Goal: Task Accomplishment & Management: Manage account settings

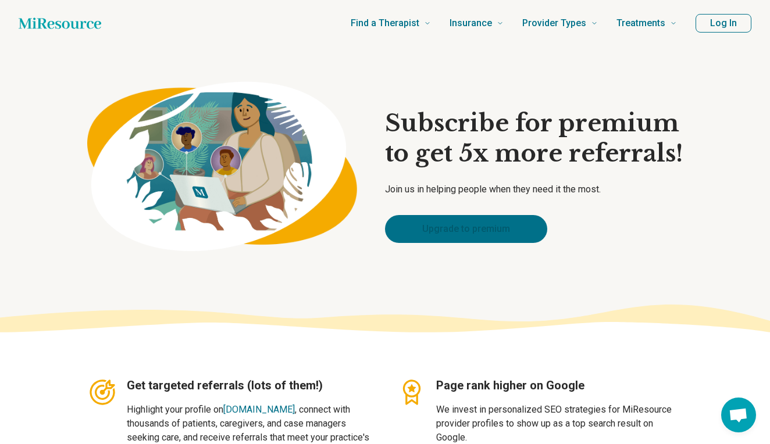
click at [512, 230] on link "Upgrade to premium" at bounding box center [466, 229] width 162 height 28
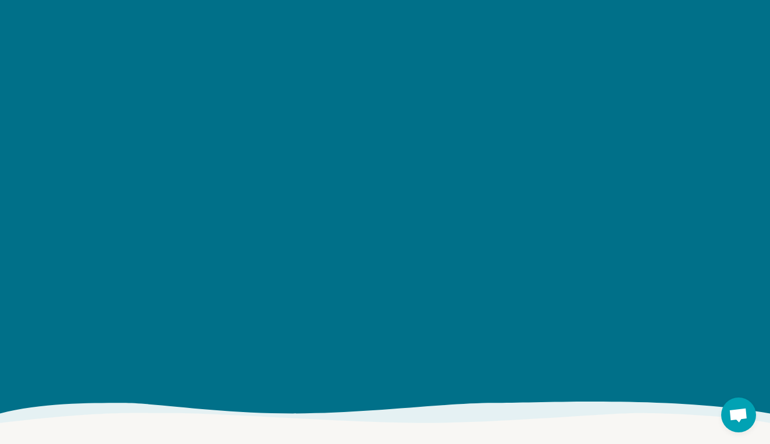
scroll to position [1453, 0]
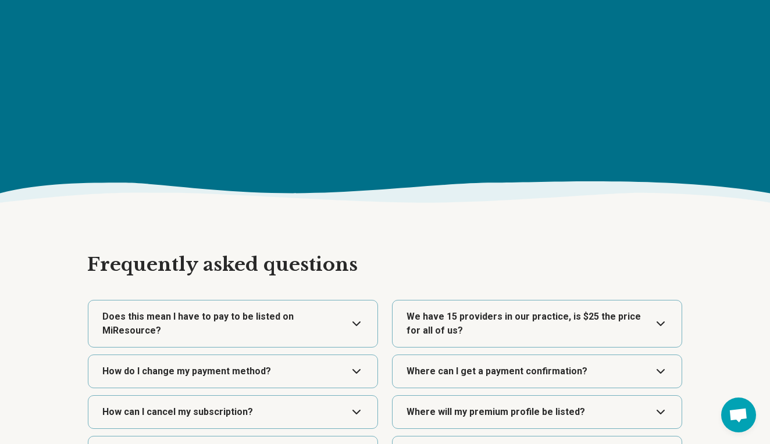
click at [357, 323] on button "Expand" at bounding box center [233, 324] width 280 height 47
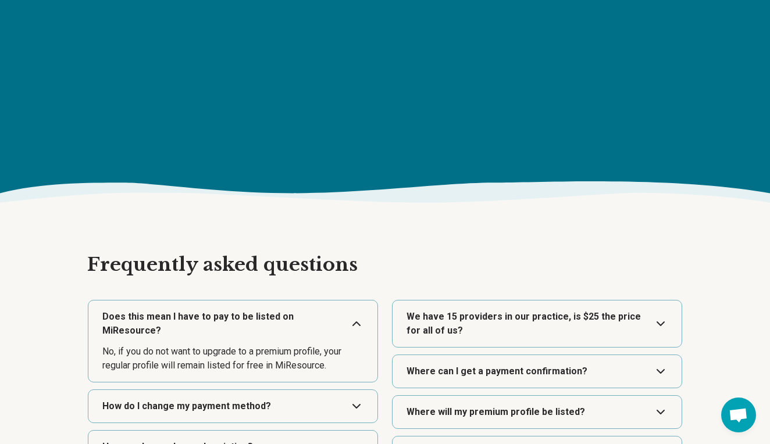
click at [447, 321] on button "Expand" at bounding box center [537, 324] width 280 height 47
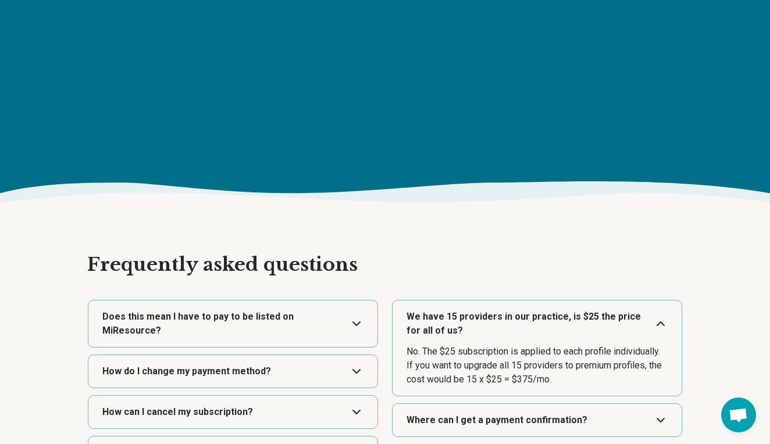
click at [456, 272] on h2 "Frequently asked questions" at bounding box center [384, 265] width 595 height 24
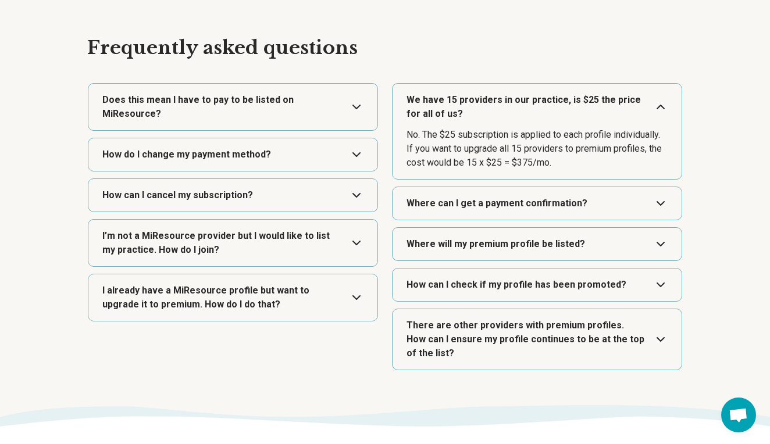
scroll to position [1679, 0]
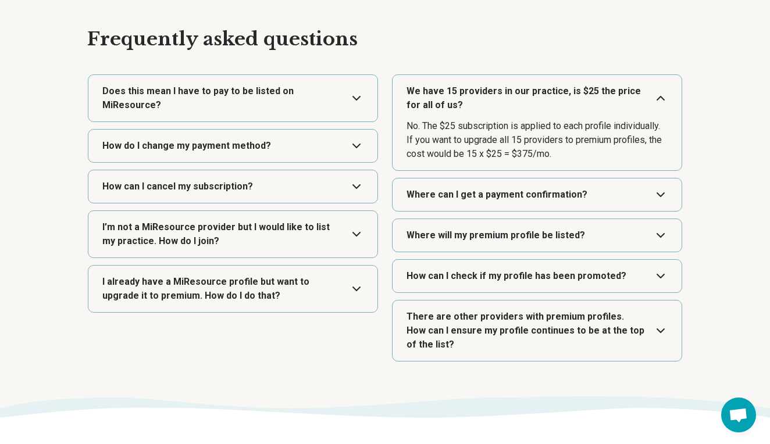
click at [301, 242] on button "Expand" at bounding box center [233, 234] width 280 height 47
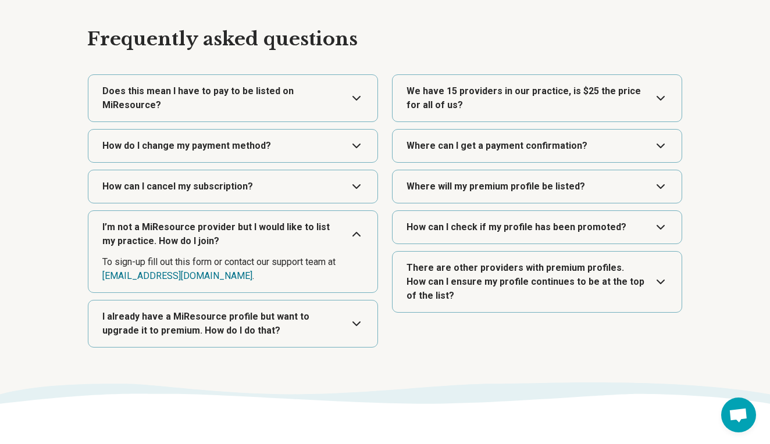
click at [498, 183] on button "Expand" at bounding box center [537, 186] width 280 height 33
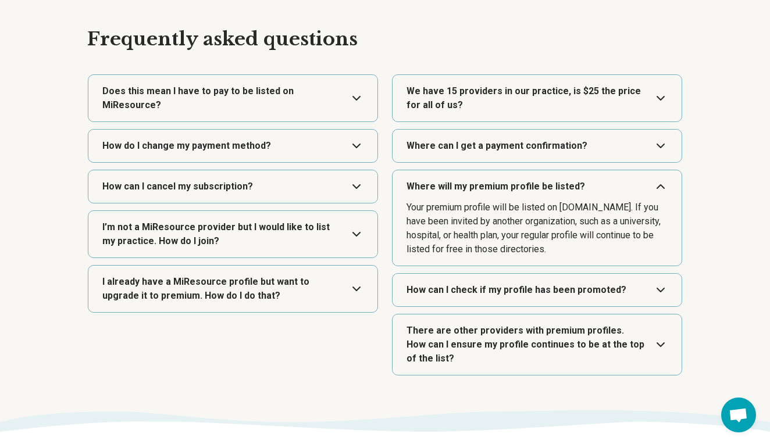
click at [722, 144] on section "Frequently asked questions Does this mean I have to pay to be listed on MiResou…" at bounding box center [385, 201] width 770 height 419
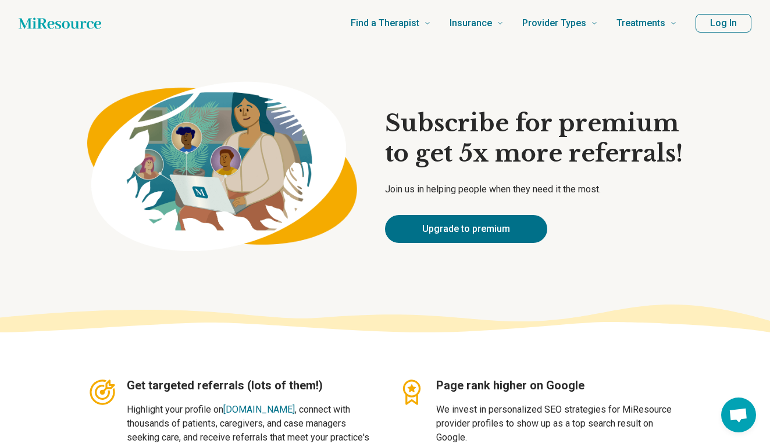
scroll to position [0, 0]
click at [717, 24] on button "Log In" at bounding box center [723, 23] width 56 height 19
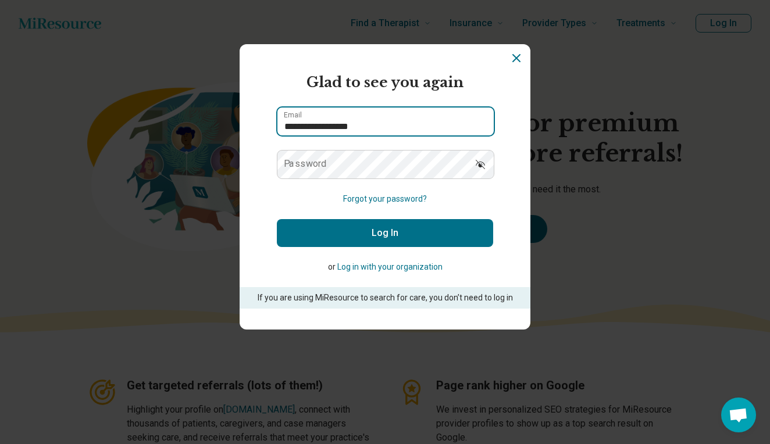
type input "**********"
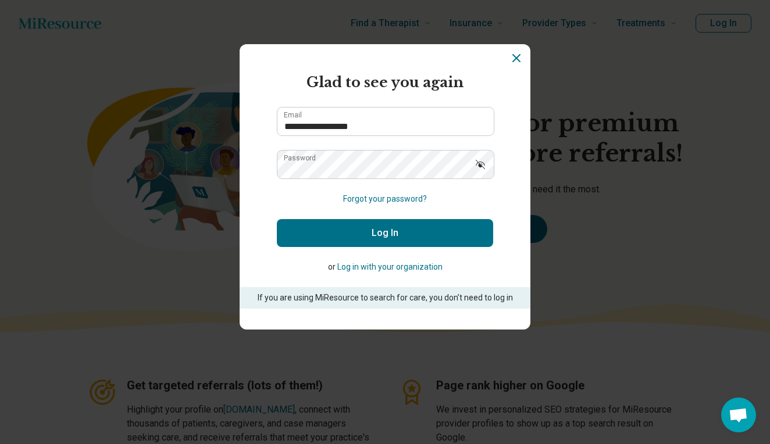
click at [480, 162] on icon "Show password" at bounding box center [480, 164] width 9 height 9
click at [311, 239] on button "Log In" at bounding box center [385, 233] width 216 height 28
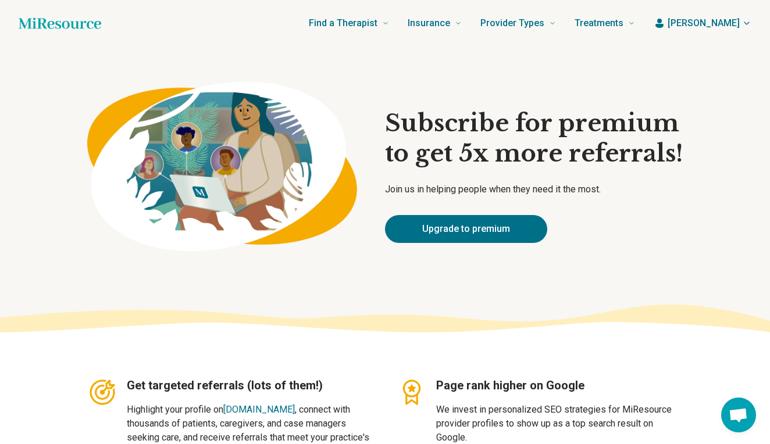
click at [729, 20] on span "[PERSON_NAME]" at bounding box center [704, 23] width 72 height 14
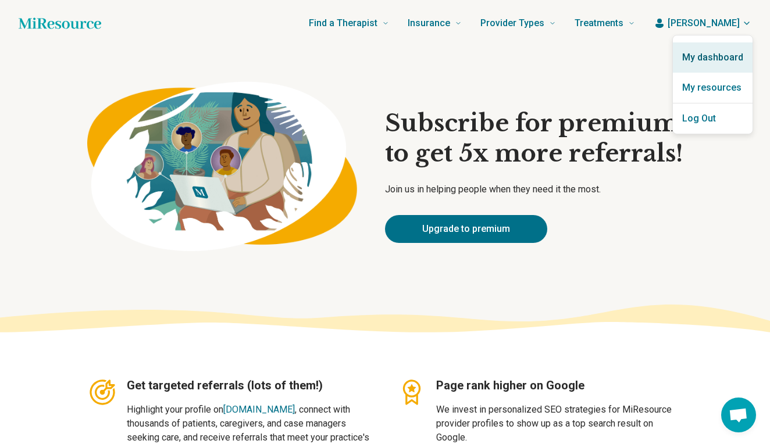
click at [717, 54] on link "My dashboard" at bounding box center [713, 57] width 80 height 30
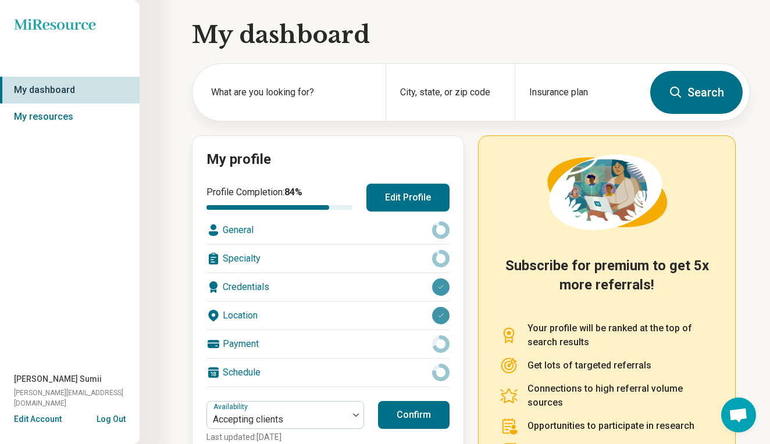
click at [406, 197] on button "Edit Profile" at bounding box center [407, 198] width 83 height 28
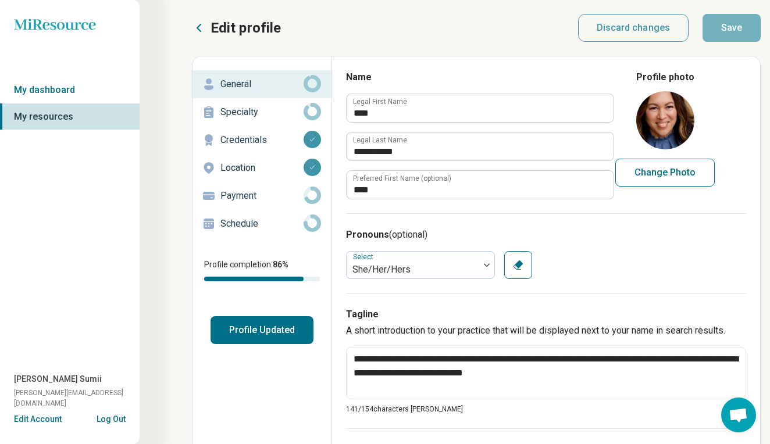
click at [575, 249] on div "Pronouns (optional) Select She/Her/Hers Clear" at bounding box center [546, 253] width 400 height 80
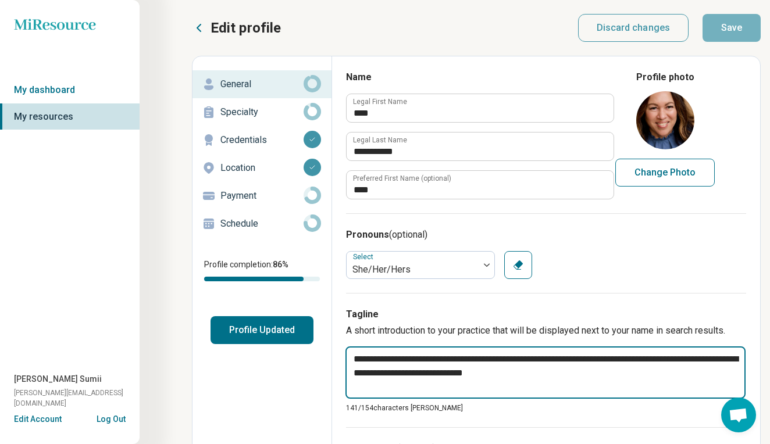
drag, startPoint x: 562, startPoint y: 371, endPoint x: 348, endPoint y: 357, distance: 214.4
click at [348, 357] on textarea "**********" at bounding box center [545, 373] width 400 height 52
type textarea "*"
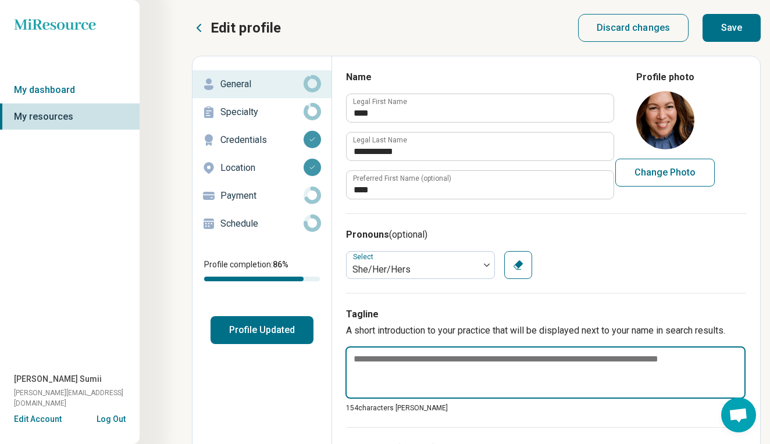
paste textarea "**********"
type textarea "*"
type textarea "**********"
type textarea "*"
type textarea "**********"
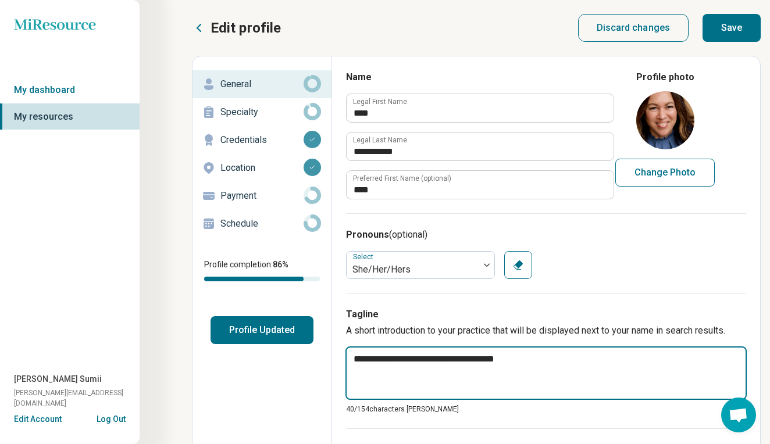
type textarea "*"
type textarea "**********"
type textarea "*"
type textarea "**********"
type textarea "*"
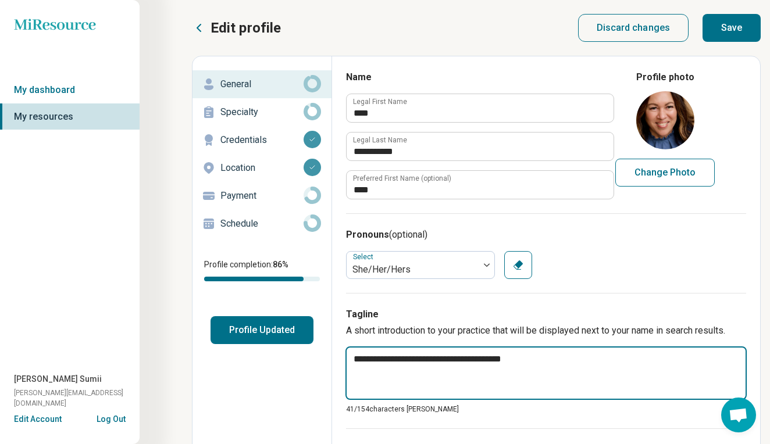
type textarea "**********"
paste textarea "**********"
type textarea "*"
type textarea "**********"
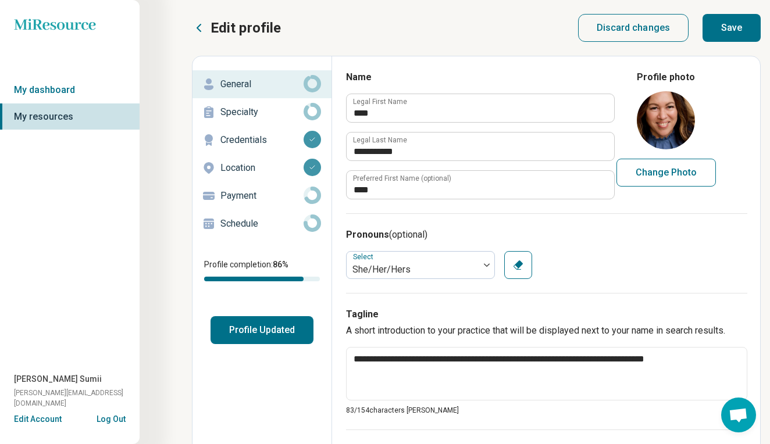
click at [645, 269] on div "Select She/Her/Hers Clear" at bounding box center [546, 265] width 401 height 28
click at [732, 28] on button "Save" at bounding box center [731, 28] width 58 height 28
click at [261, 141] on p "Credentials" at bounding box center [261, 140] width 83 height 14
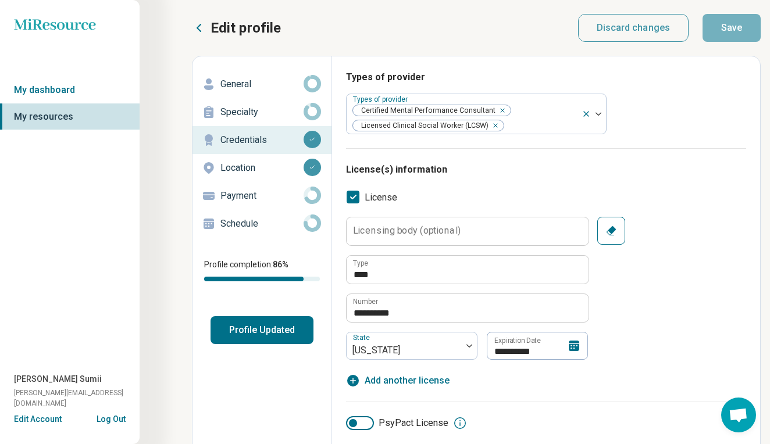
click at [725, 177] on div "**********" at bounding box center [546, 319] width 400 height 342
click at [720, 209] on div "**********" at bounding box center [546, 297] width 400 height 212
click at [264, 328] on button "Profile Updated" at bounding box center [261, 330] width 103 height 28
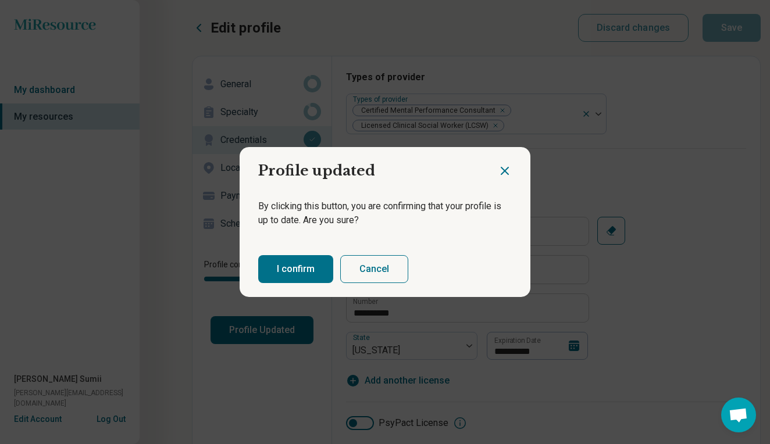
click at [505, 171] on icon "Close dialog" at bounding box center [504, 170] width 7 height 7
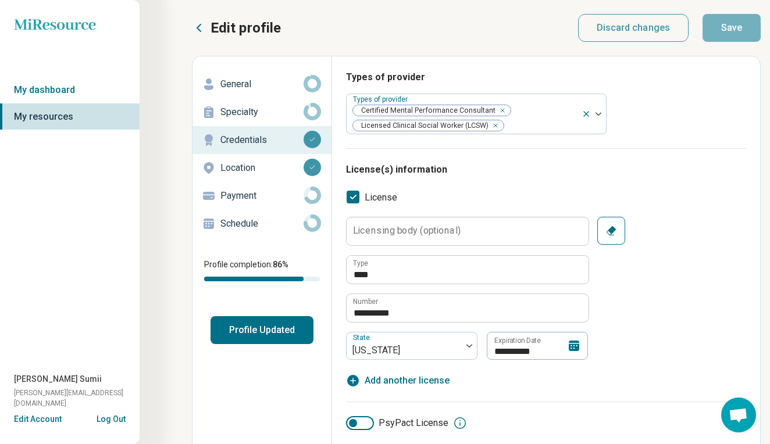
click at [725, 235] on div "**********" at bounding box center [546, 288] width 400 height 143
click at [395, 231] on label "Licensing body (optional)" at bounding box center [407, 230] width 108 height 9
click at [395, 231] on input "Licensing body (optional)" at bounding box center [468, 231] width 242 height 28
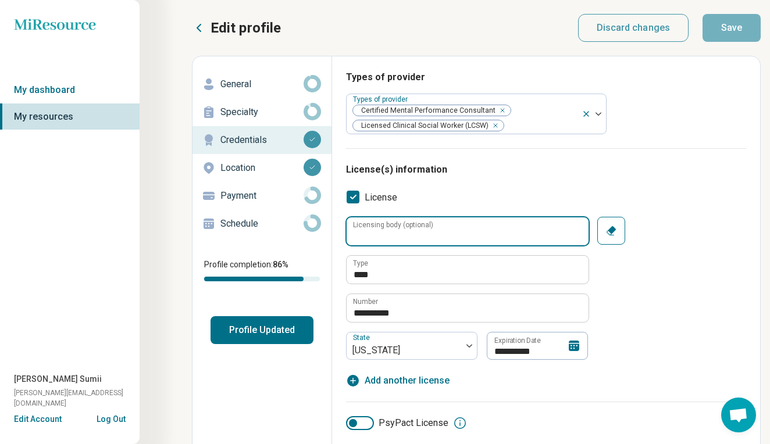
type textarea "*"
type input "*"
type input "**********"
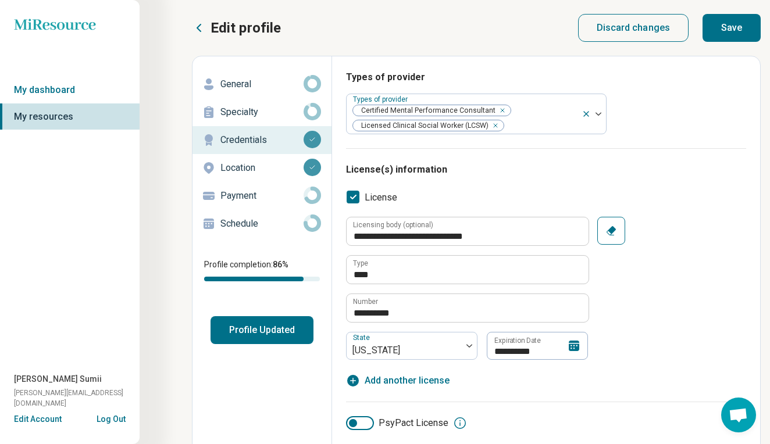
click at [699, 272] on div "**********" at bounding box center [546, 288] width 400 height 143
click at [248, 164] on p "Location" at bounding box center [261, 168] width 83 height 14
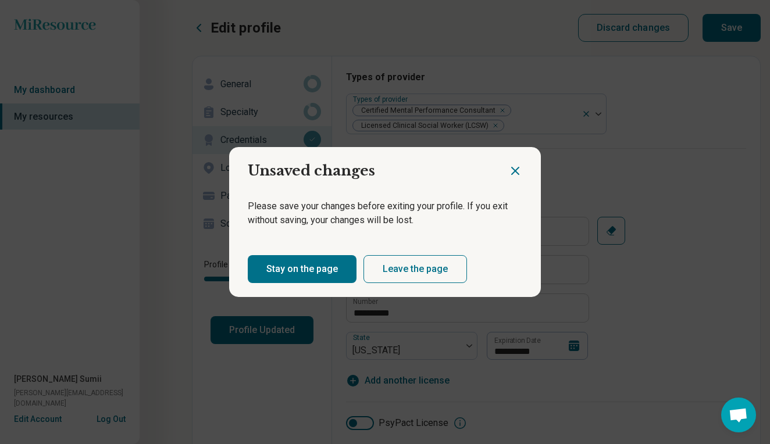
click at [302, 270] on button "Stay on the page" at bounding box center [302, 269] width 109 height 28
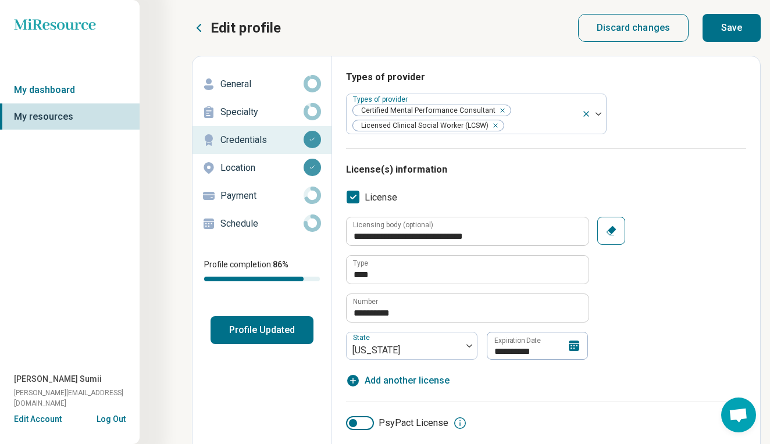
click at [733, 29] on button "Save" at bounding box center [731, 28] width 58 height 28
type textarea "*"
click at [239, 166] on p "Location" at bounding box center [261, 168] width 83 height 14
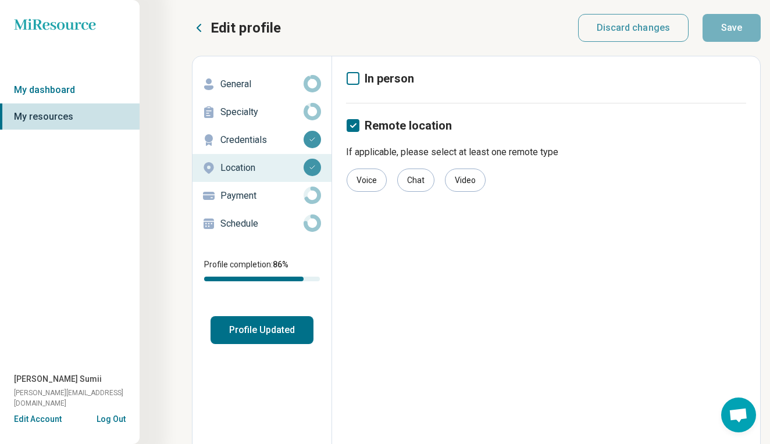
click at [234, 195] on p "Payment" at bounding box center [261, 196] width 83 height 14
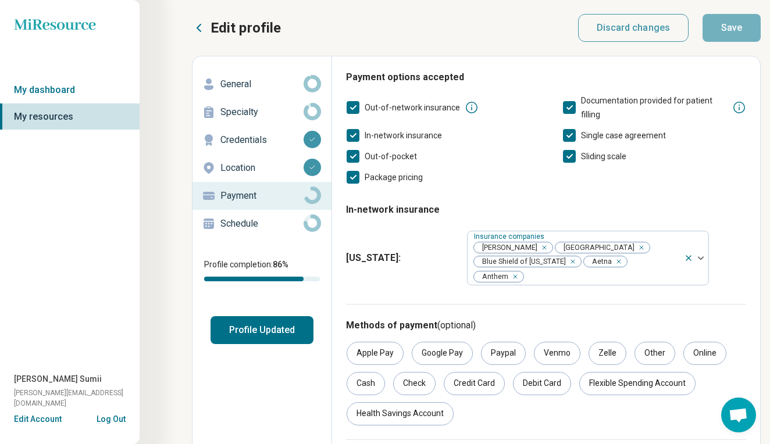
click at [722, 189] on div "Payment options accepted Out-of-network insurance Documentation provided for pa…" at bounding box center [546, 187] width 400 height 234
click at [634, 245] on icon "Remove [object Object]" at bounding box center [638, 248] width 8 height 8
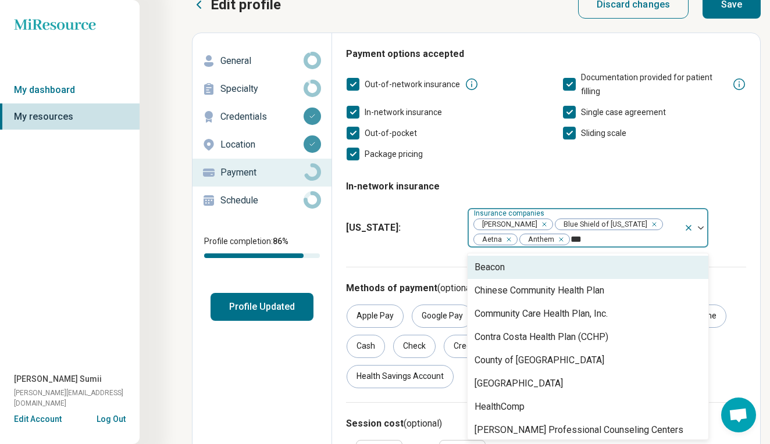
scroll to position [24, 0]
type input "*"
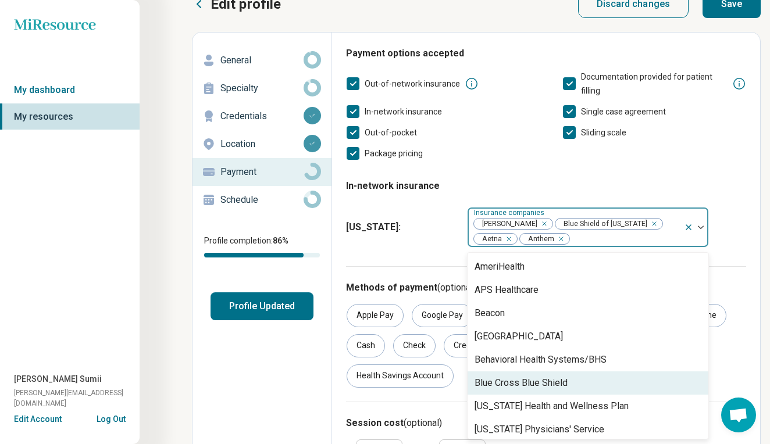
click at [527, 386] on div "Blue Cross Blue Shield" at bounding box center [520, 383] width 93 height 14
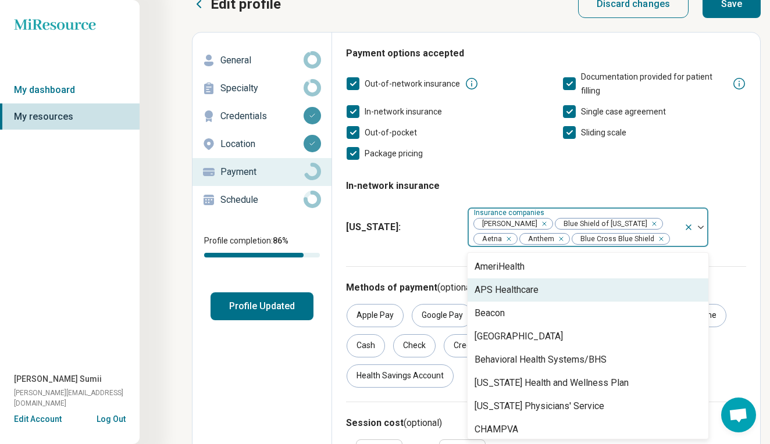
click at [716, 179] on fieldset "In-network insurance [US_STATE] : option Blue Cross Blue Shield, selected. APS …" at bounding box center [546, 211] width 400 height 83
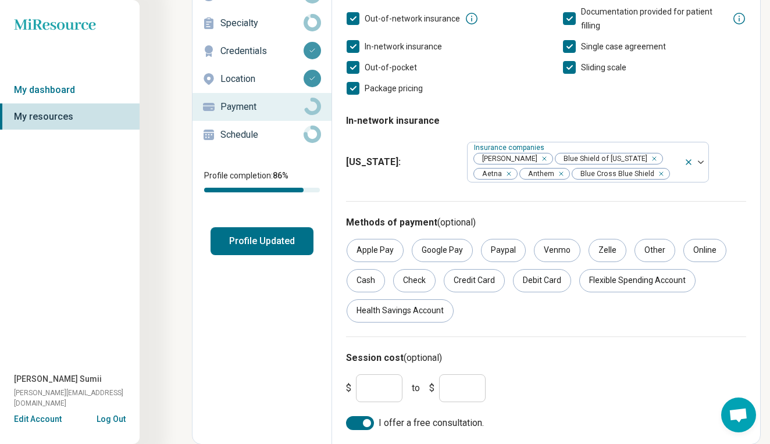
scroll to position [88, 0]
click at [374, 388] on input "*" at bounding box center [379, 389] width 47 height 28
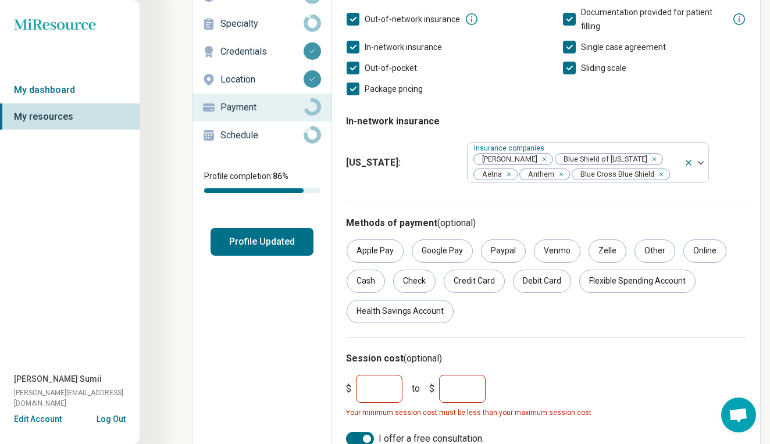
type input "***"
click at [463, 388] on input "*" at bounding box center [462, 389] width 47 height 28
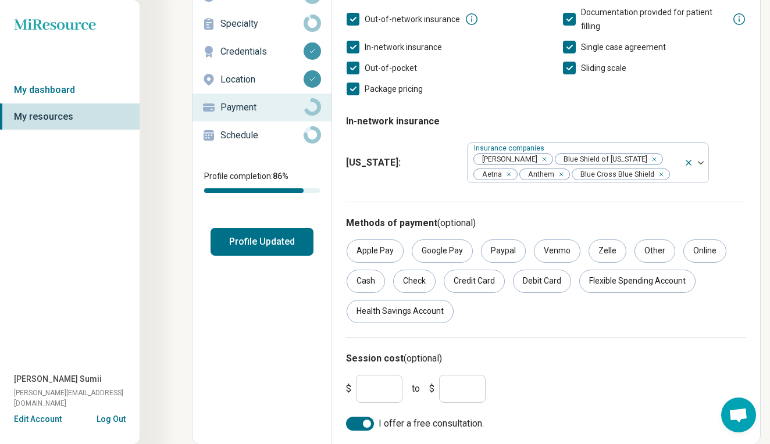
type input "***"
click at [586, 375] on div "$ *** to $ ***" at bounding box center [545, 388] width 409 height 37
click at [367, 422] on div at bounding box center [367, 424] width 8 height 8
click at [367, 422] on div at bounding box center [360, 424] width 28 height 14
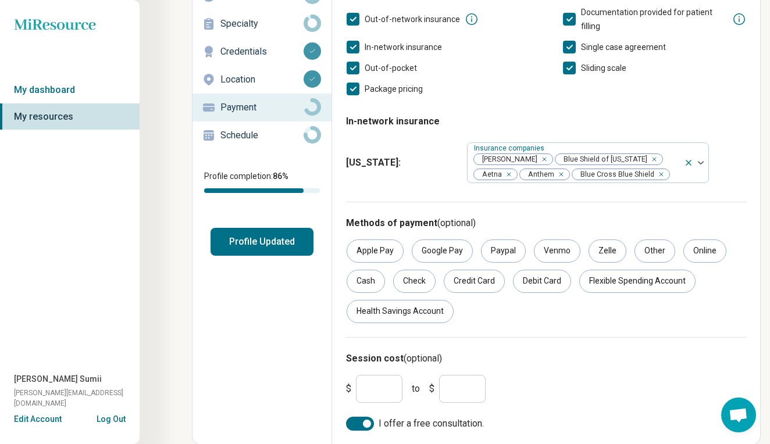
click at [677, 405] on div "$ *** to $ ***" at bounding box center [545, 388] width 409 height 37
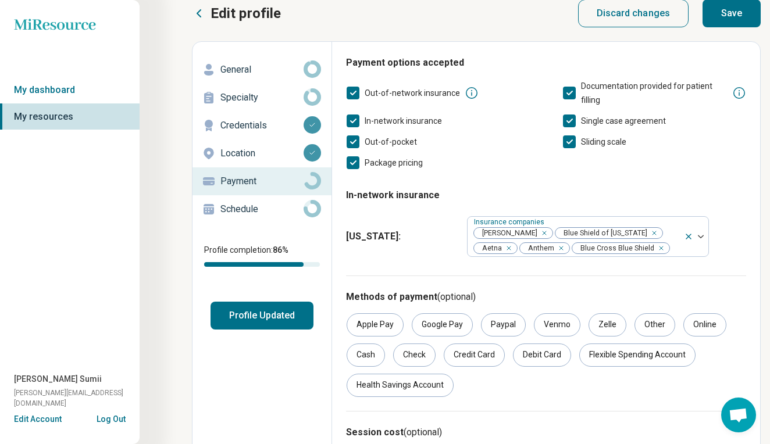
scroll to position [-3, 0]
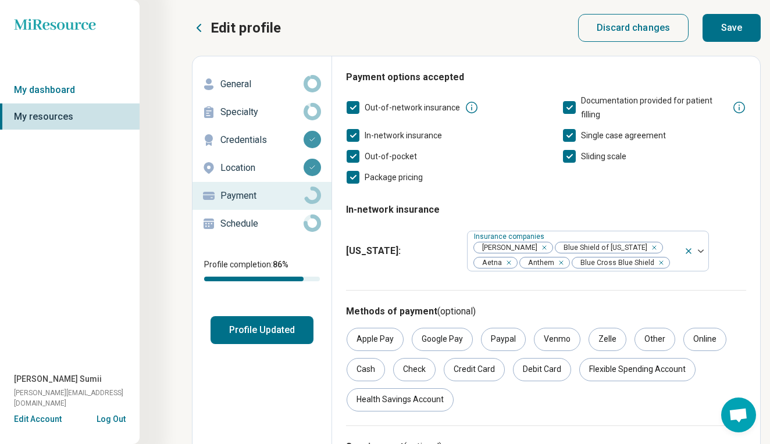
click at [736, 30] on button "Save" at bounding box center [731, 28] width 58 height 28
click at [299, 85] on p "General" at bounding box center [261, 84] width 83 height 14
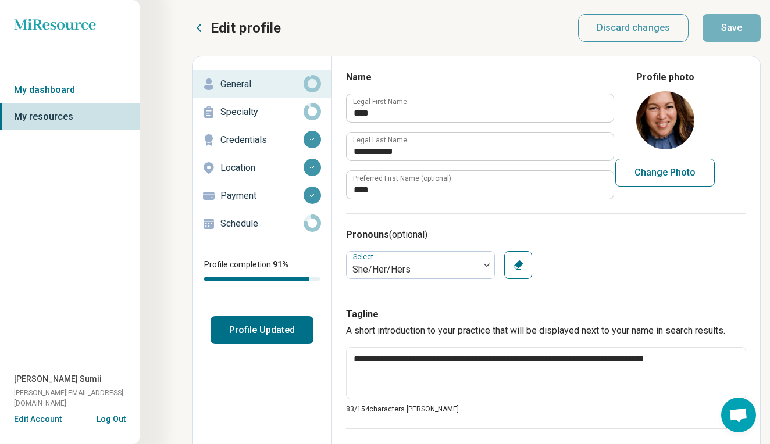
click at [644, 251] on div "Select She/Her/Hers Clear" at bounding box center [546, 265] width 400 height 28
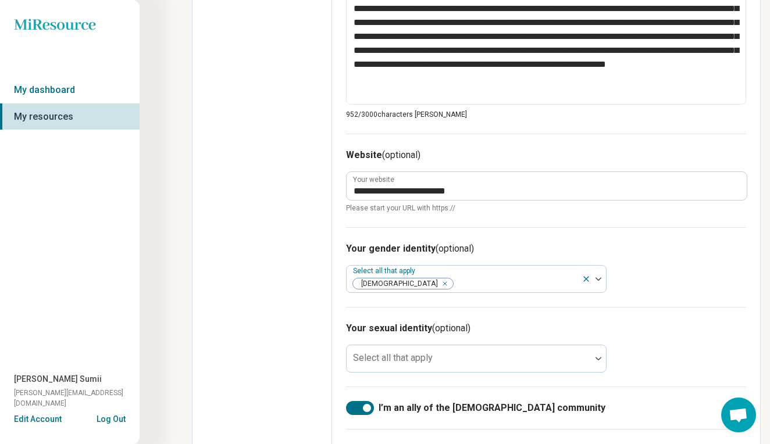
scroll to position [558, 0]
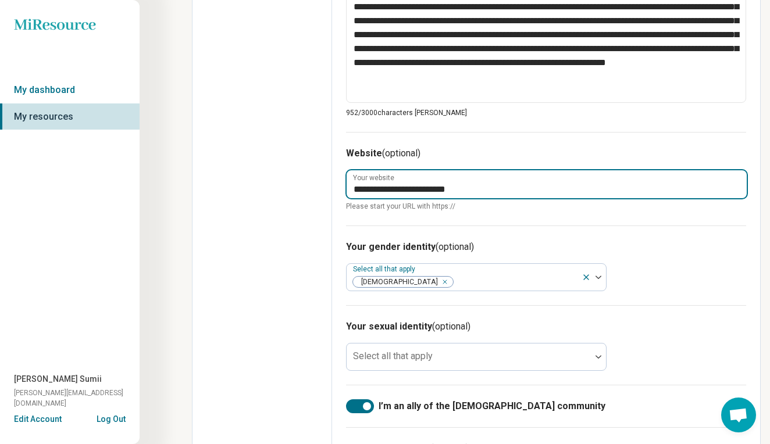
click at [407, 190] on input "**********" at bounding box center [547, 184] width 400 height 28
type textarea "*"
click at [451, 188] on input "**********" at bounding box center [547, 184] width 400 height 28
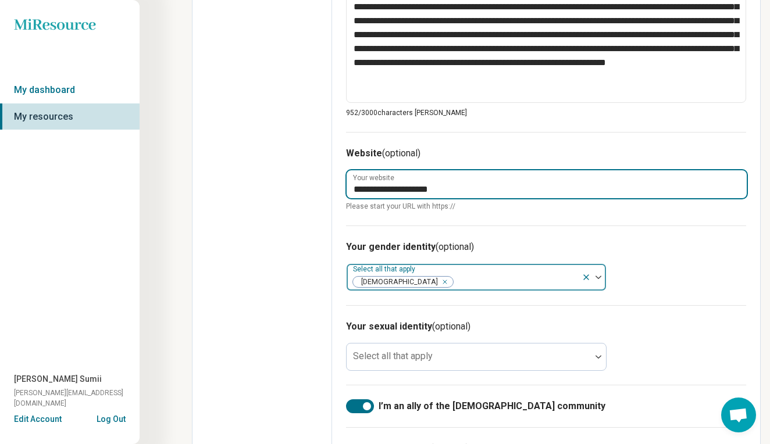
type input "**********"
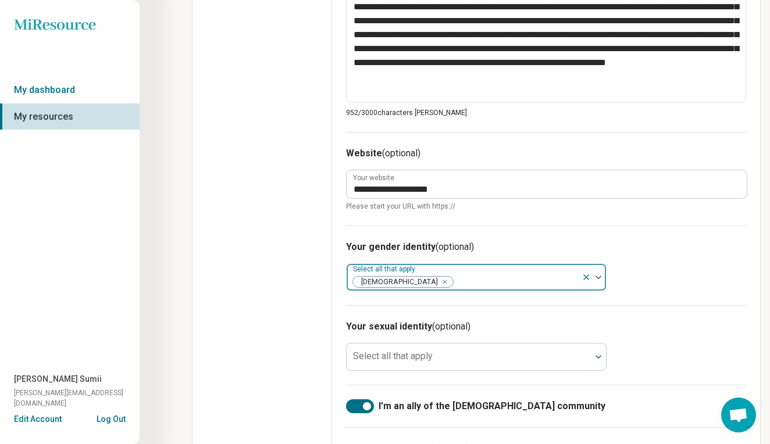
click at [584, 281] on icon at bounding box center [585, 277] width 9 height 9
click at [666, 251] on h3 "Your gender identity (optional)" at bounding box center [546, 247] width 400 height 14
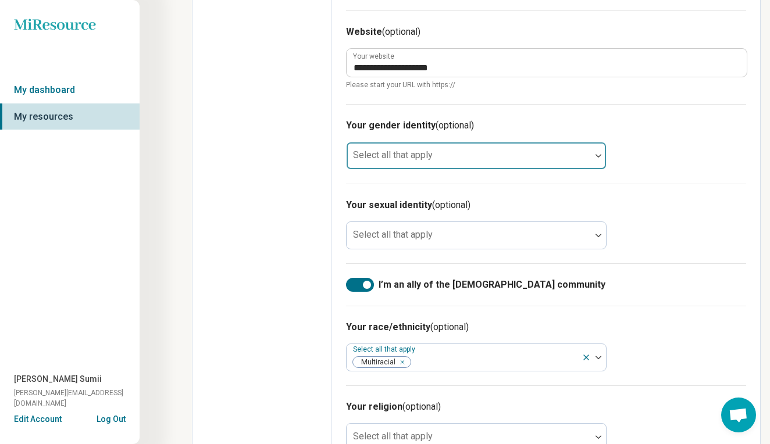
scroll to position [680, 0]
click at [666, 251] on div "Your sexual identity (optional) Select all that apply" at bounding box center [546, 223] width 400 height 80
click at [366, 282] on div at bounding box center [367, 284] width 8 height 8
click at [366, 282] on div at bounding box center [360, 284] width 28 height 14
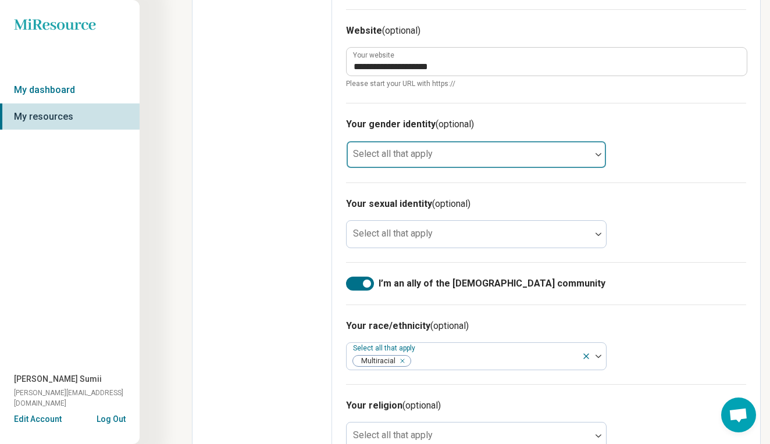
click at [370, 283] on div at bounding box center [367, 284] width 8 height 8
click at [351, 281] on div at bounding box center [353, 284] width 8 height 8
click at [641, 285] on label "I’m an ally of the [DEMOGRAPHIC_DATA] community" at bounding box center [546, 284] width 400 height 14
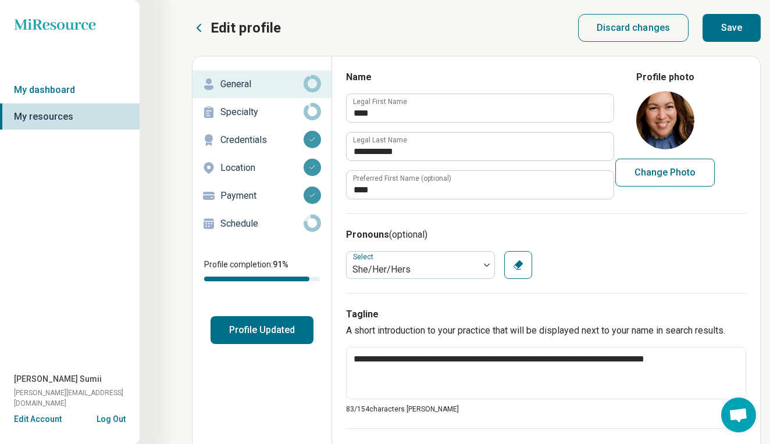
scroll to position [0, 0]
click at [727, 31] on button "Save" at bounding box center [731, 28] width 58 height 28
type textarea "*"
click at [309, 108] on circle at bounding box center [311, 111] width 13 height 13
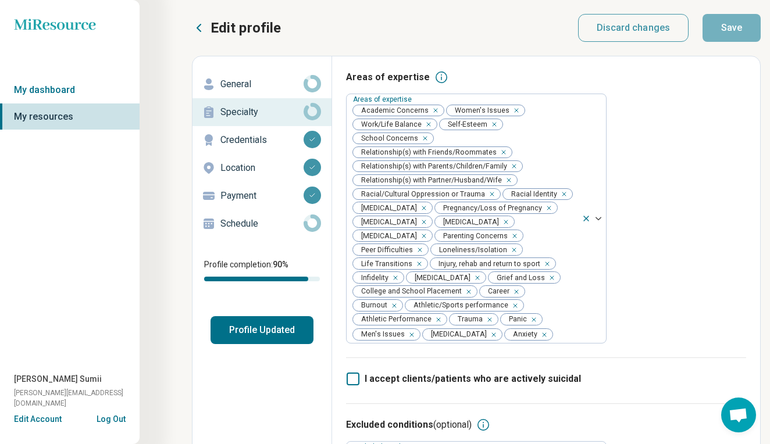
click at [731, 166] on div "Areas of expertise Areas of expertise Academic Concerns Women's Issues Work/Lif…" at bounding box center [546, 213] width 400 height 287
click at [434, 78] on icon at bounding box center [441, 77] width 14 height 14
click at [668, 163] on div "Areas of expertise Areas of expertise Academic Concerns Women's Issues Work/Lif…" at bounding box center [546, 213] width 400 height 287
click at [677, 184] on div "Areas of expertise Areas of expertise Academic Concerns Women's Issues Work/Lif…" at bounding box center [546, 213] width 400 height 287
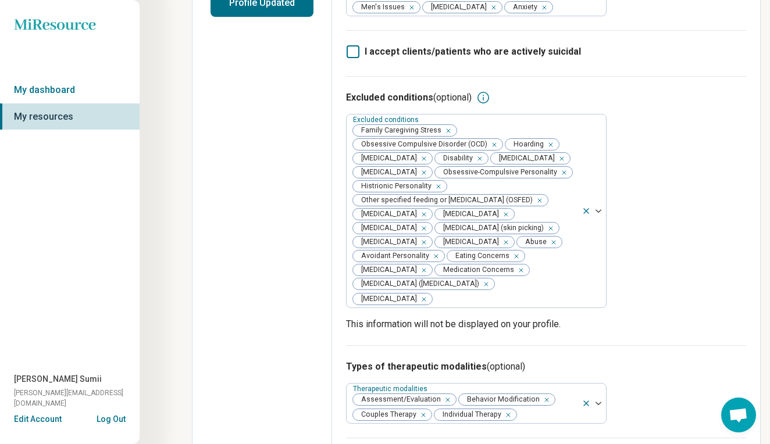
scroll to position [331, 0]
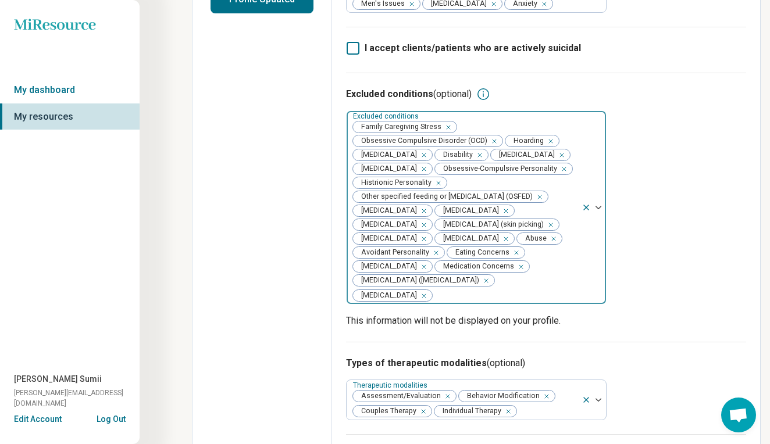
click at [449, 134] on div "Remove [object Object]" at bounding box center [446, 127] width 14 height 14
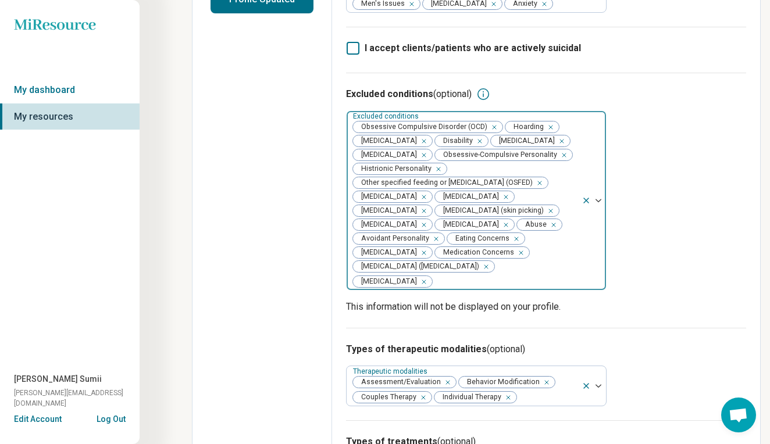
click at [722, 219] on div "Excluded conditions (optional) Excluded conditions [MEDICAL_DATA] (OCD) Hoardin…" at bounding box center [546, 200] width 400 height 255
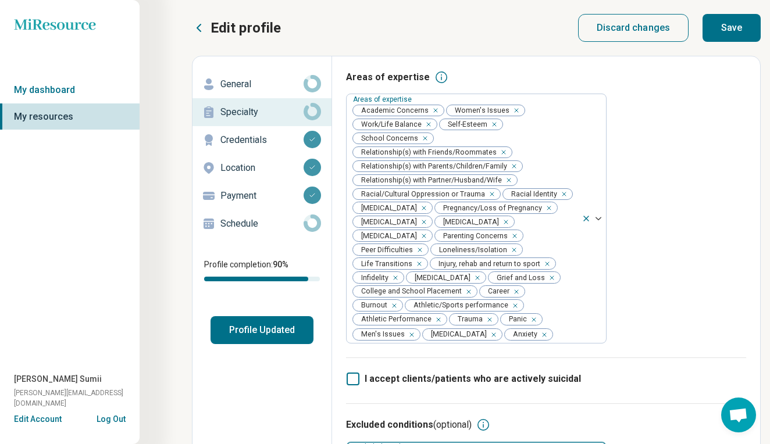
scroll to position [0, 0]
click at [727, 30] on button "Save" at bounding box center [731, 28] width 58 height 28
click at [255, 225] on p "Schedule" at bounding box center [261, 224] width 83 height 14
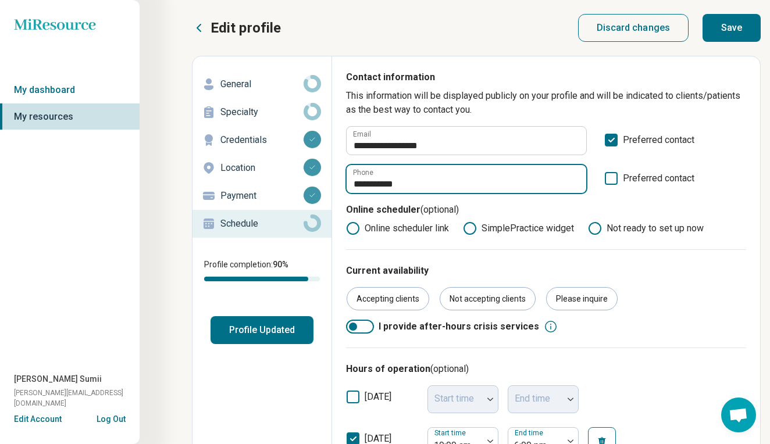
click at [387, 183] on input "**********" at bounding box center [467, 179] width 240 height 28
type input "**********"
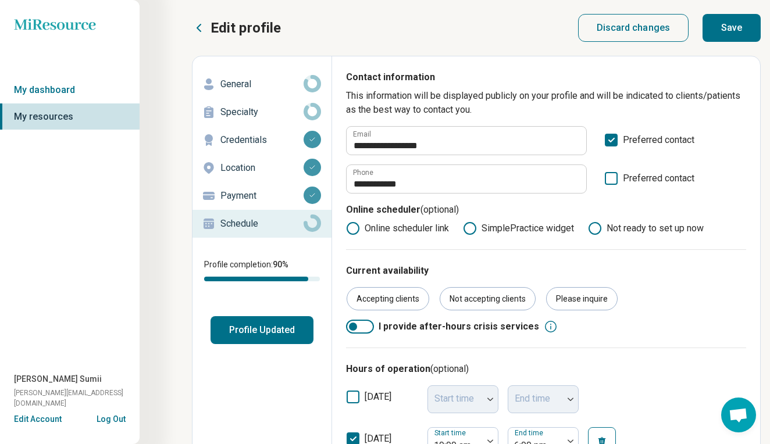
click at [351, 228] on icon at bounding box center [353, 229] width 14 height 14
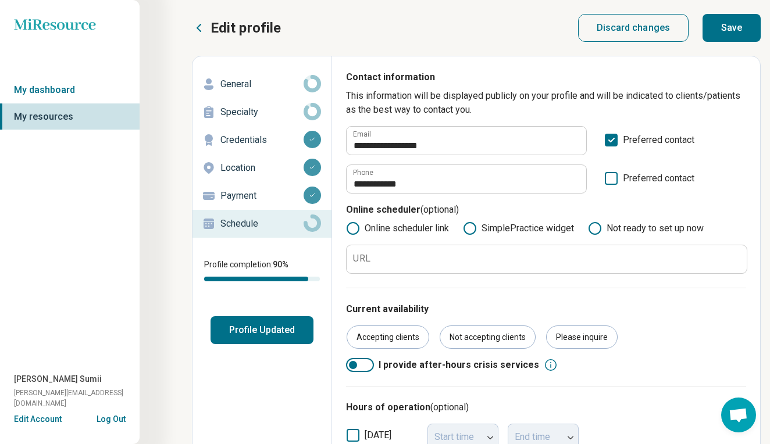
click at [472, 227] on icon at bounding box center [470, 229] width 14 height 14
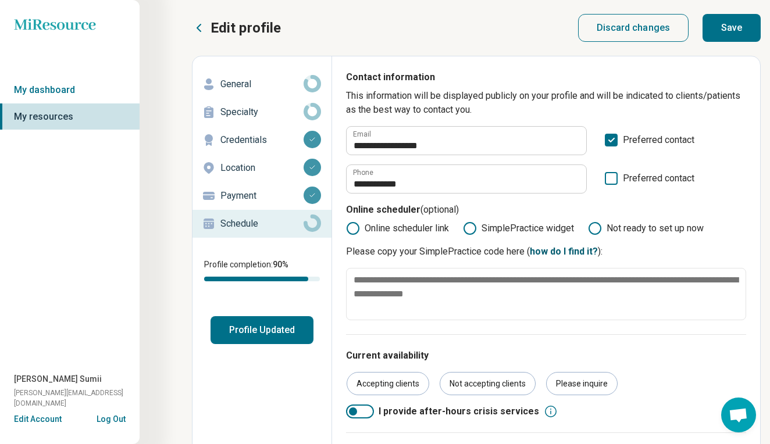
click at [566, 252] on link "how do I find it?" at bounding box center [564, 251] width 68 height 11
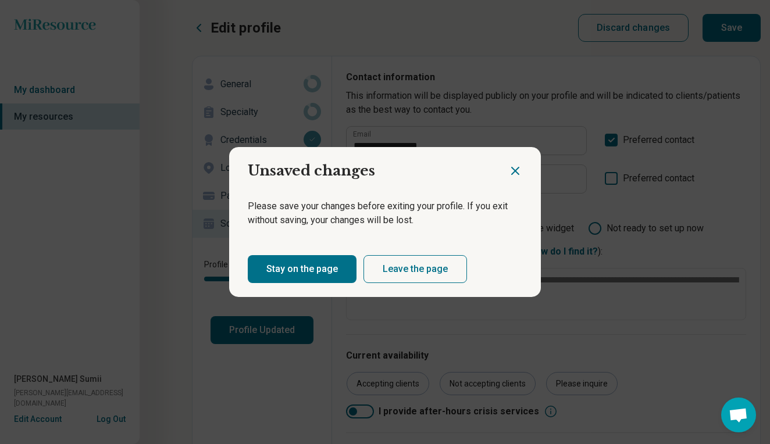
click at [328, 263] on button "Stay on the page" at bounding box center [302, 269] width 109 height 28
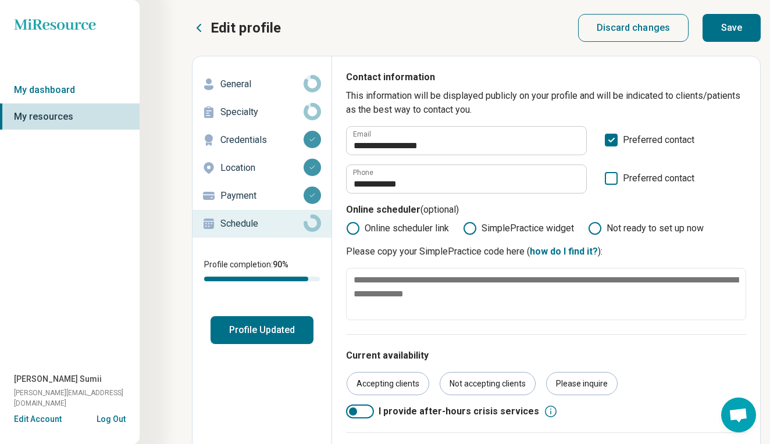
click at [730, 30] on button "Save" at bounding box center [731, 28] width 58 height 28
type textarea "*"
click at [547, 253] on link "how do I find it?" at bounding box center [564, 251] width 68 height 11
click at [545, 252] on link "how do I find it?" at bounding box center [564, 251] width 68 height 11
click at [471, 229] on circle at bounding box center [470, 228] width 8 height 8
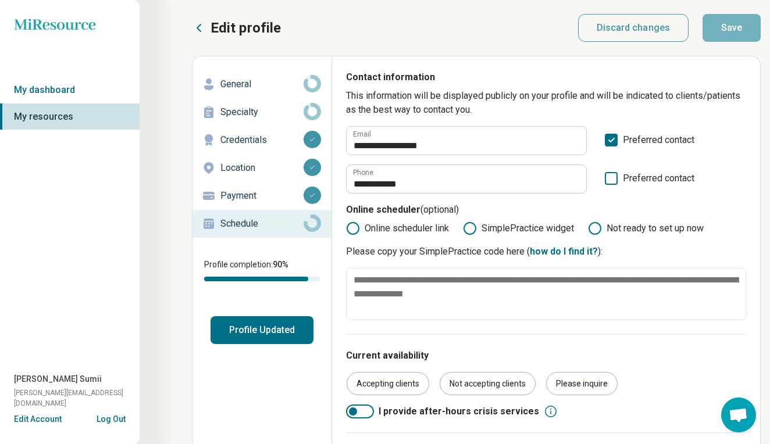
click at [471, 229] on circle at bounding box center [470, 228] width 8 height 8
click at [595, 112] on p "This information will be displayed publicly on your profile and will be indicat…" at bounding box center [546, 103] width 400 height 28
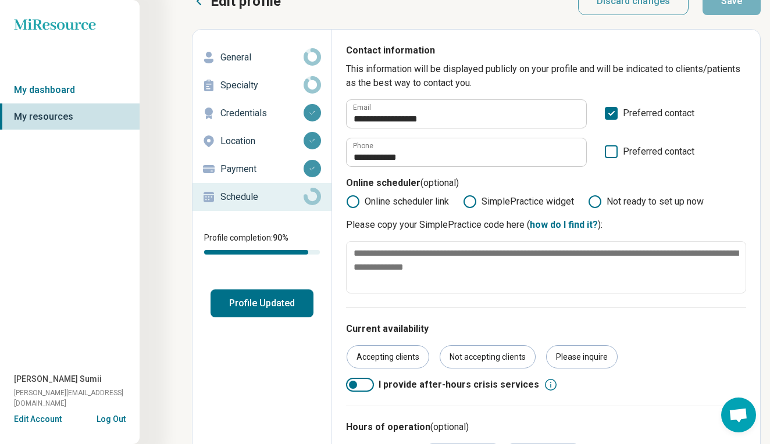
scroll to position [25, 0]
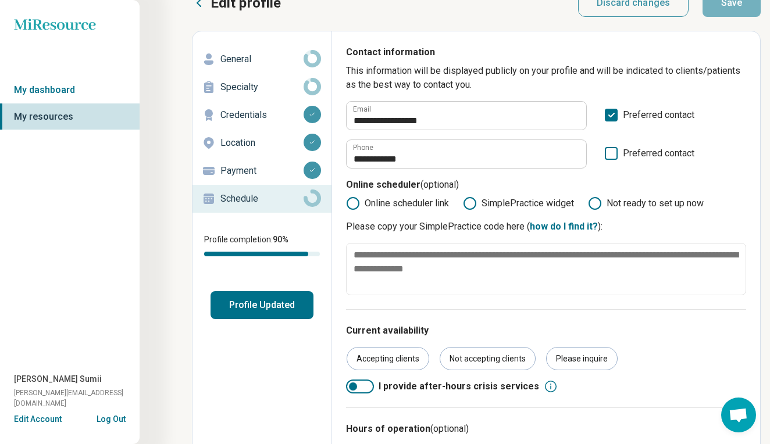
click at [470, 204] on circle at bounding box center [470, 203] width 8 height 8
click at [596, 205] on icon at bounding box center [595, 204] width 14 height 14
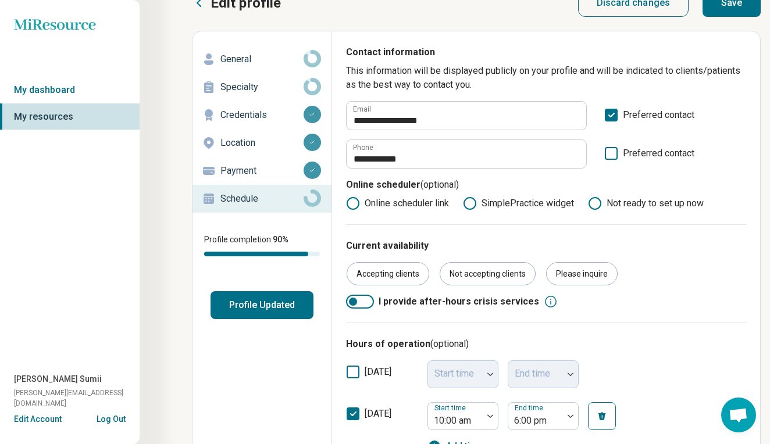
click at [597, 183] on p "Online scheduler (optional)" at bounding box center [546, 187] width 400 height 19
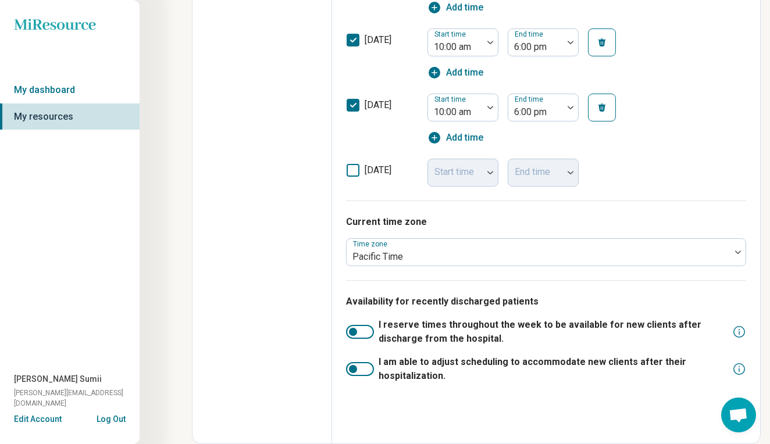
scroll to position [594, 0]
click at [354, 334] on div at bounding box center [353, 332] width 8 height 8
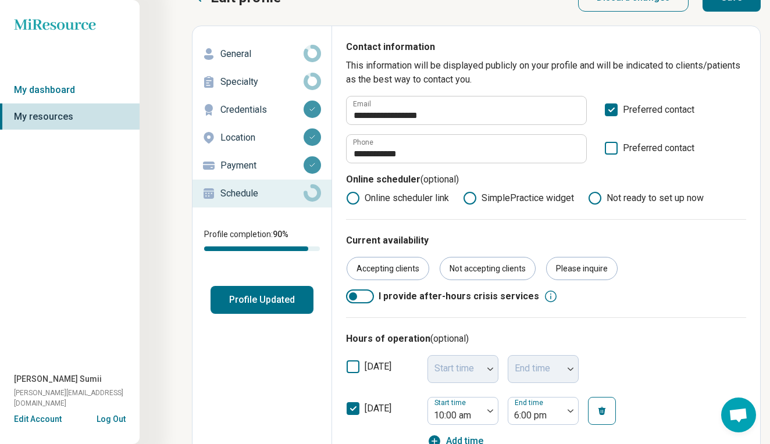
click at [698, 281] on div "Current availability Accepting clients Not accepting clients Please inquire I p…" at bounding box center [546, 268] width 400 height 98
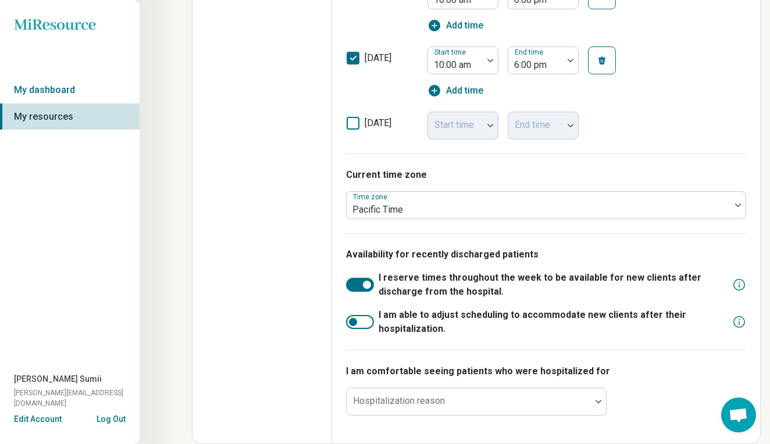
scroll to position [641, 0]
click at [353, 321] on div at bounding box center [353, 322] width 8 height 8
click at [638, 366] on p "I am comfortable seeing patients who were hospitalized for" at bounding box center [546, 372] width 400 height 14
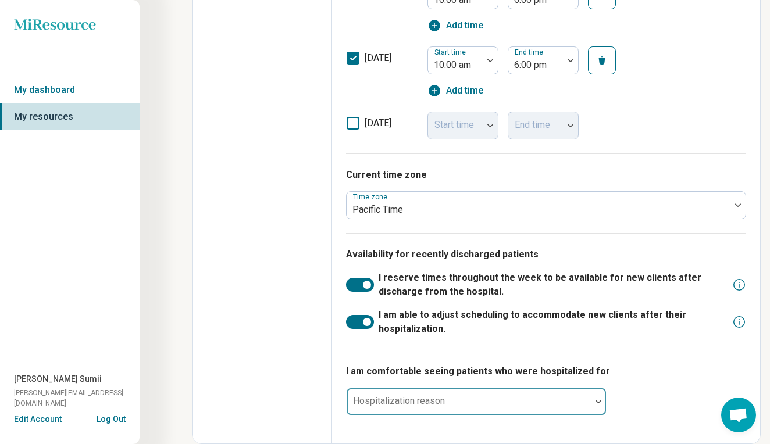
click at [599, 401] on img at bounding box center [598, 401] width 6 height 3
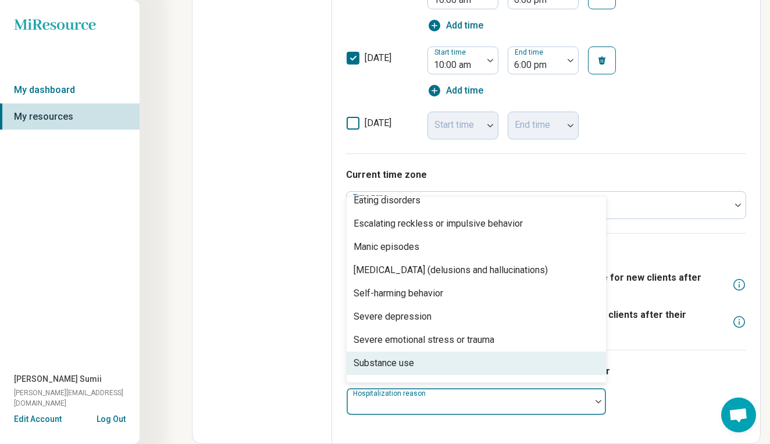
scroll to position [56, 0]
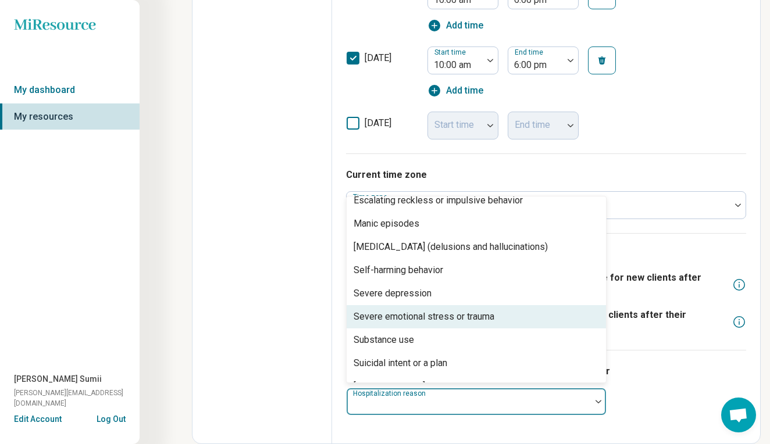
click at [397, 321] on div "Severe emotional stress or trauma" at bounding box center [424, 317] width 141 height 14
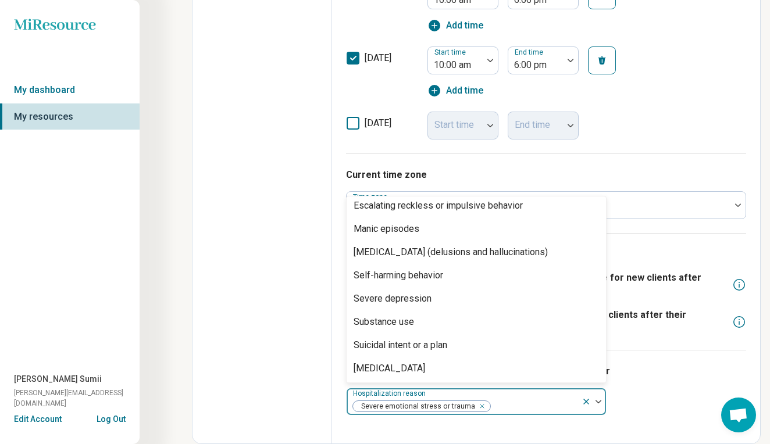
scroll to position [51, 0]
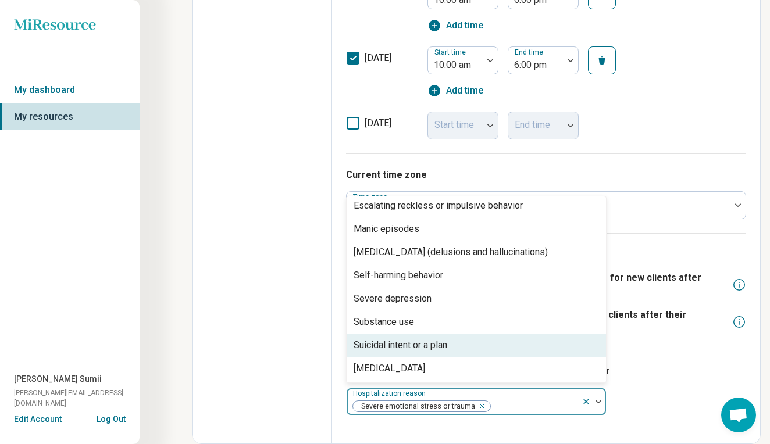
click at [426, 345] on div "Suicidal intent or a plan" at bounding box center [401, 345] width 94 height 14
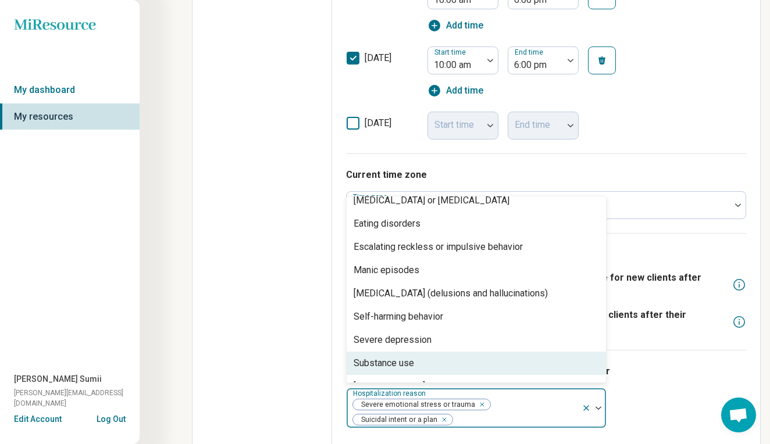
scroll to position [28, 0]
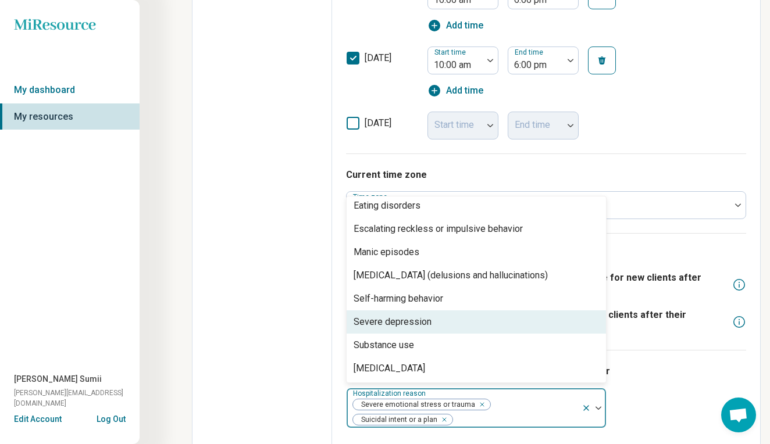
click at [407, 321] on div "Severe depression" at bounding box center [393, 322] width 78 height 14
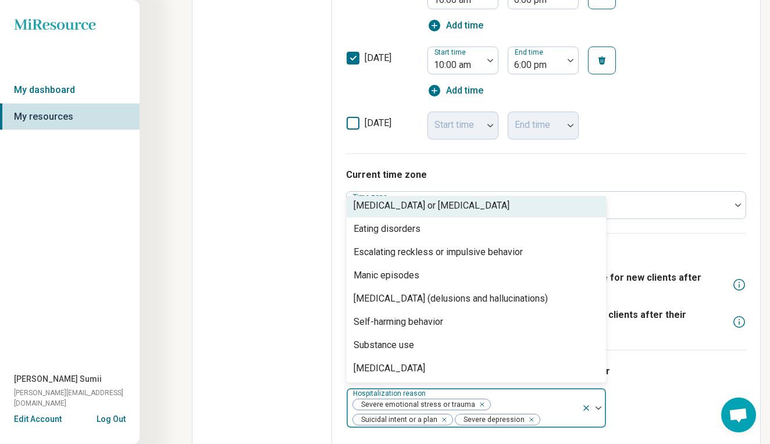
scroll to position [5, 0]
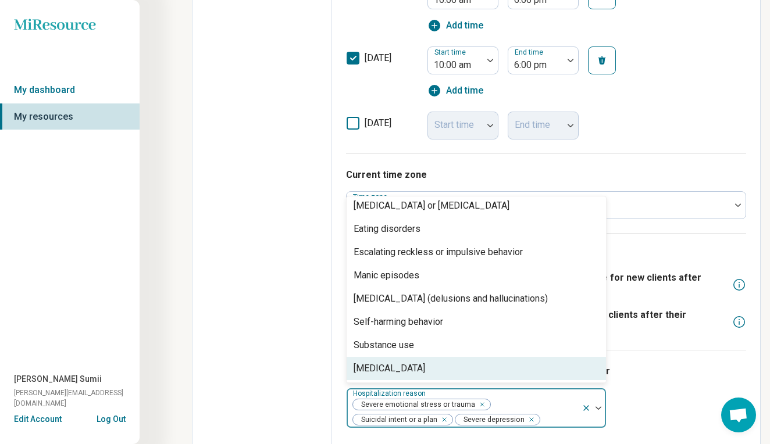
click at [665, 386] on div "I am comfortable seeing patients who were hospitalized for option Severe [MEDIC…" at bounding box center [546, 396] width 400 height 92
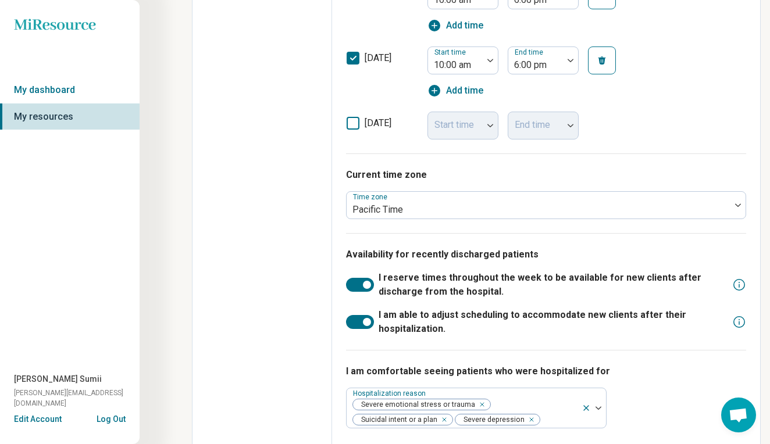
click at [662, 381] on div "I am comfortable seeing patients who were hospitalized for Hospitalization reas…" at bounding box center [546, 396] width 400 height 92
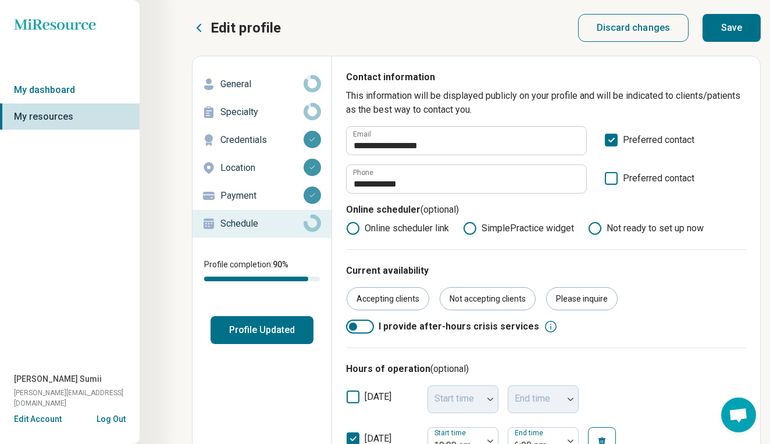
scroll to position [0, 0]
click at [736, 30] on button "Save" at bounding box center [731, 28] width 58 height 28
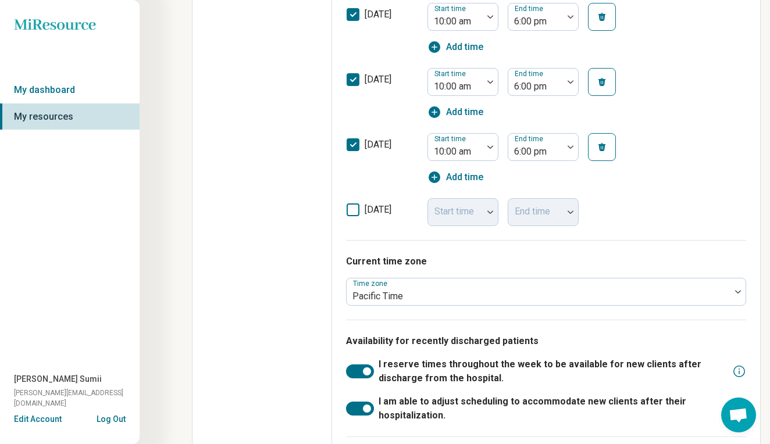
scroll to position [654, 0]
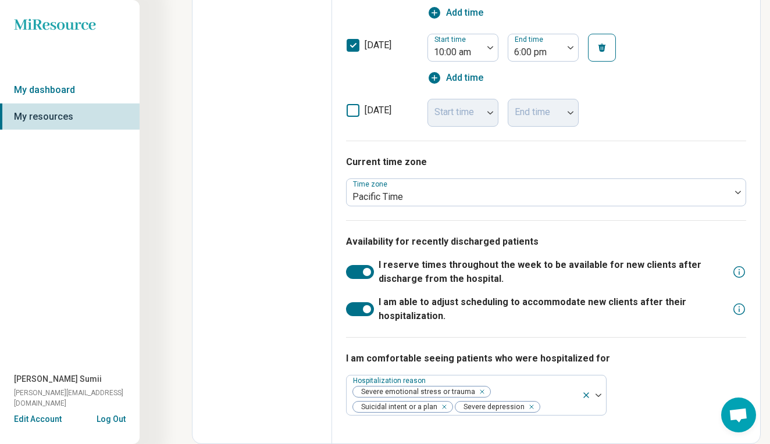
click at [718, 95] on div "[DATE] Start time End time" at bounding box center [546, 109] width 400 height 35
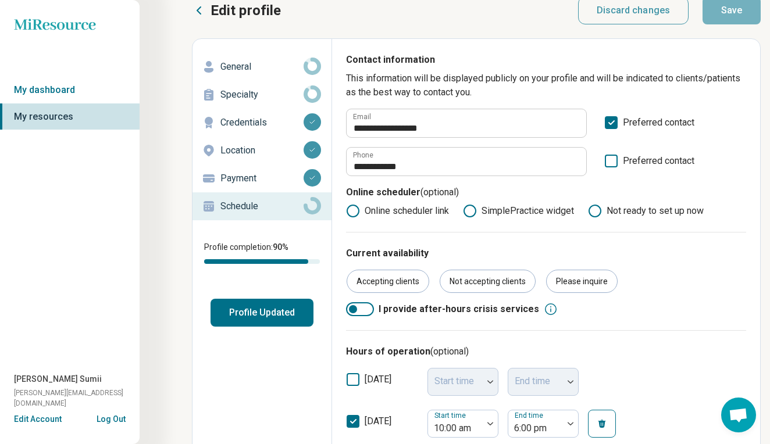
scroll to position [-1, 0]
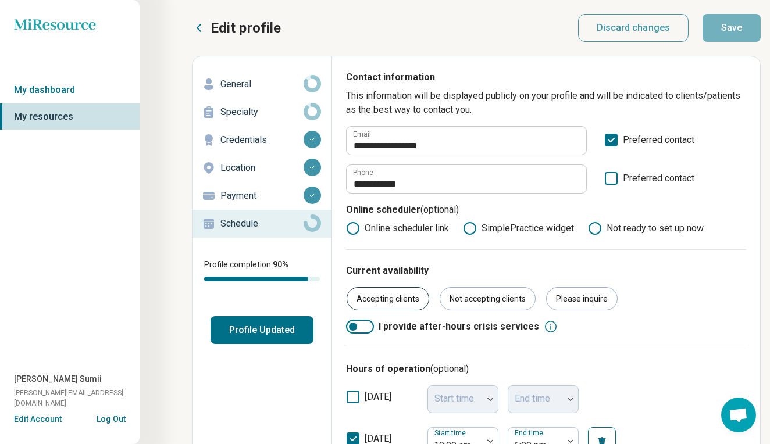
click at [388, 295] on div "Accepting clients" at bounding box center [388, 298] width 83 height 23
click at [706, 303] on div "Accepting clients Not accepting clients Please inquire" at bounding box center [546, 298] width 400 height 23
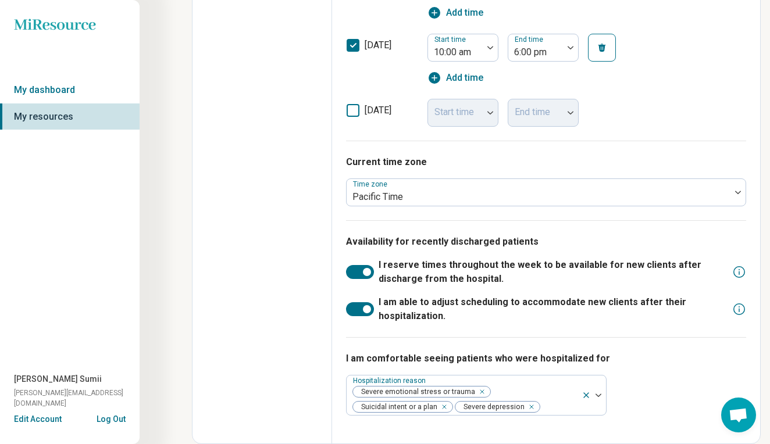
scroll to position [654, 0]
click at [740, 311] on icon at bounding box center [739, 309] width 14 height 14
click at [695, 383] on div "I am comfortable seeing patients who were hospitalized for Hospitalization reas…" at bounding box center [546, 383] width 400 height 92
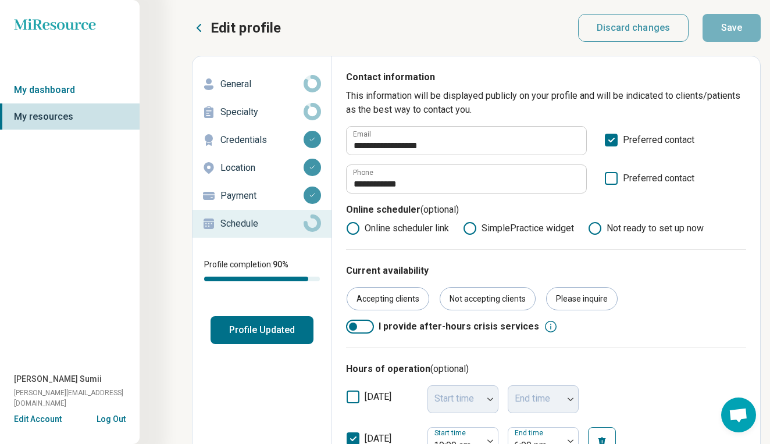
scroll to position [0, 0]
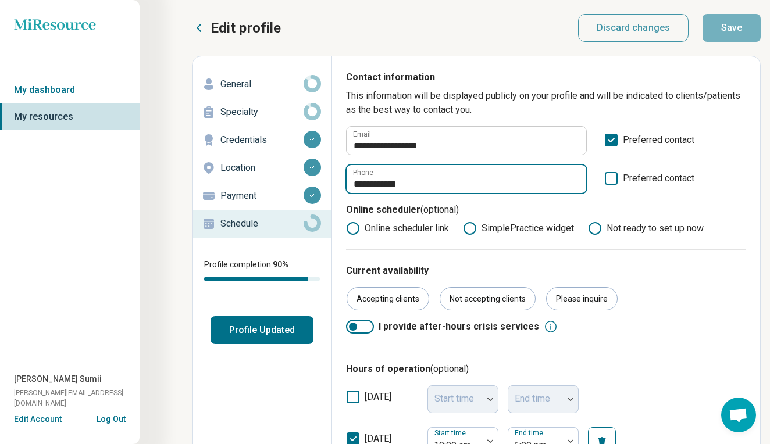
click at [419, 181] on input "**********" at bounding box center [467, 179] width 240 height 28
click at [577, 183] on input "**********" at bounding box center [467, 179] width 240 height 28
type input "**********"
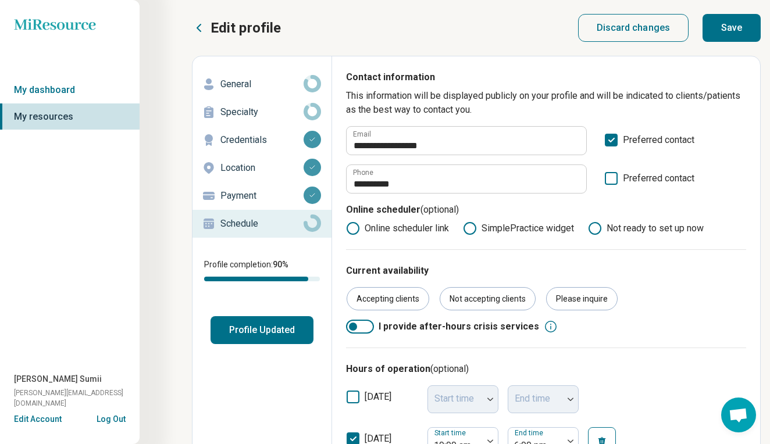
click at [736, 30] on button "Save" at bounding box center [731, 28] width 58 height 28
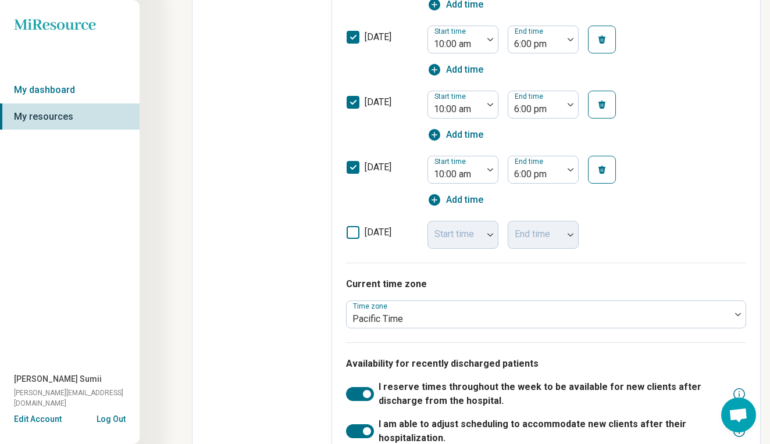
scroll to position [654, 0]
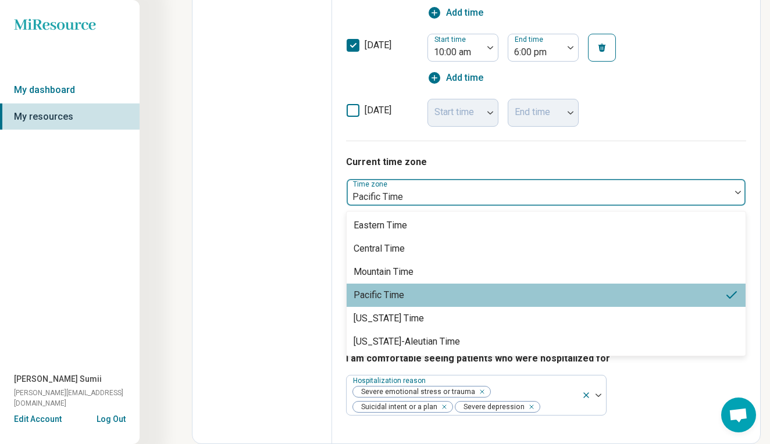
click at [737, 195] on div at bounding box center [737, 192] width 15 height 27
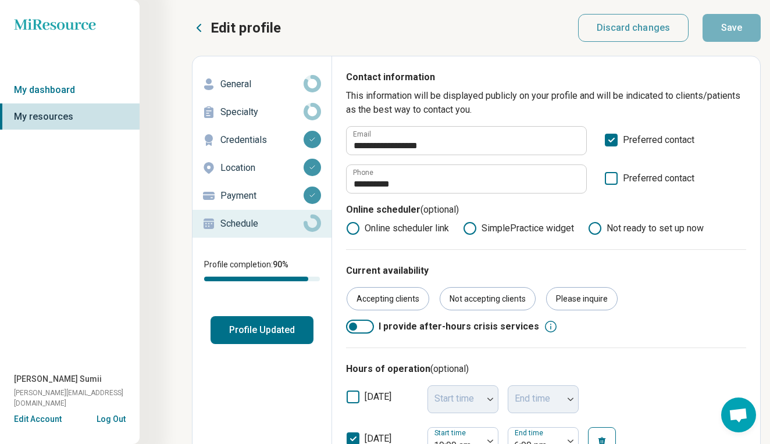
scroll to position [0, 0]
click at [734, 187] on div "**********" at bounding box center [546, 179] width 400 height 29
click at [354, 229] on icon at bounding box center [353, 229] width 14 height 14
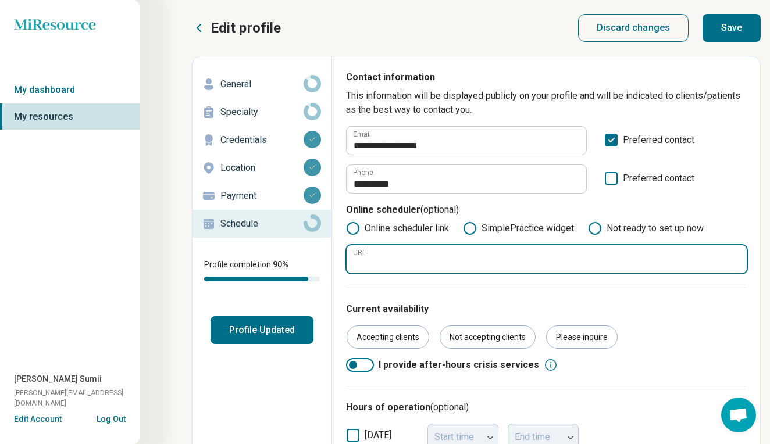
click at [373, 262] on input "URL" at bounding box center [547, 259] width 400 height 28
paste input "**********"
type input "**********"
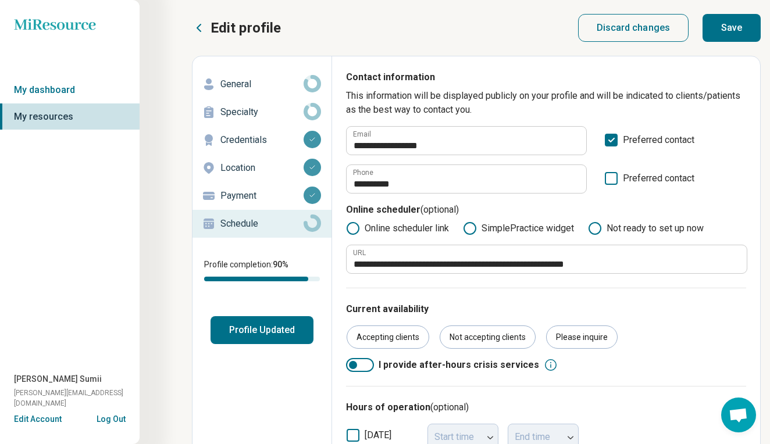
click at [733, 31] on button "Save" at bounding box center [731, 28] width 58 height 28
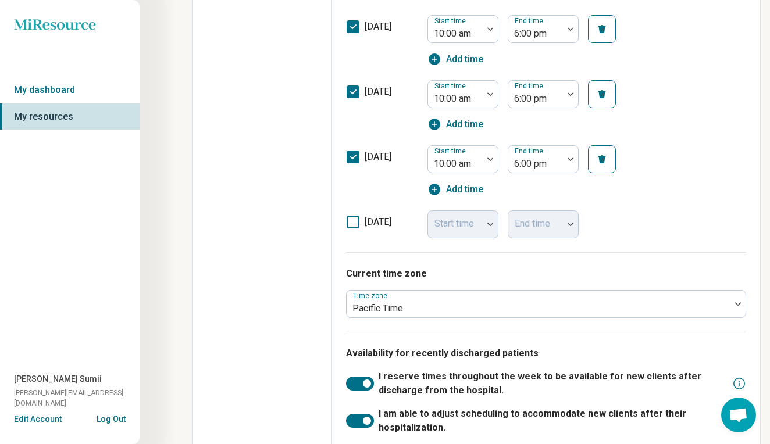
scroll to position [693, 0]
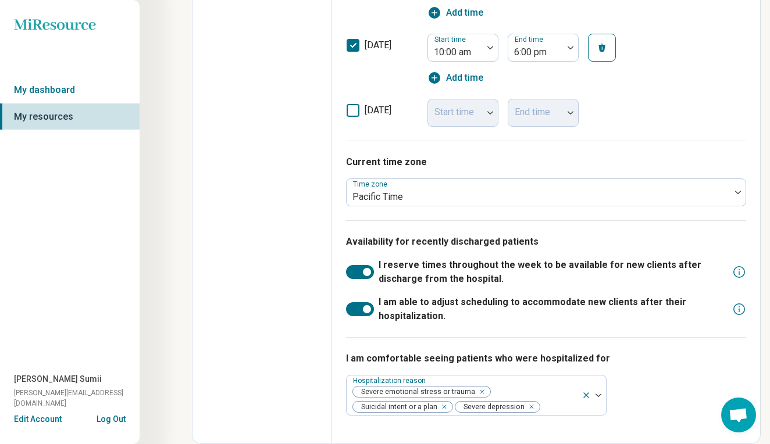
click at [679, 85] on div "[DATE] Start time 10:00 am End time 6:00 pm Add time" at bounding box center [546, 59] width 400 height 65
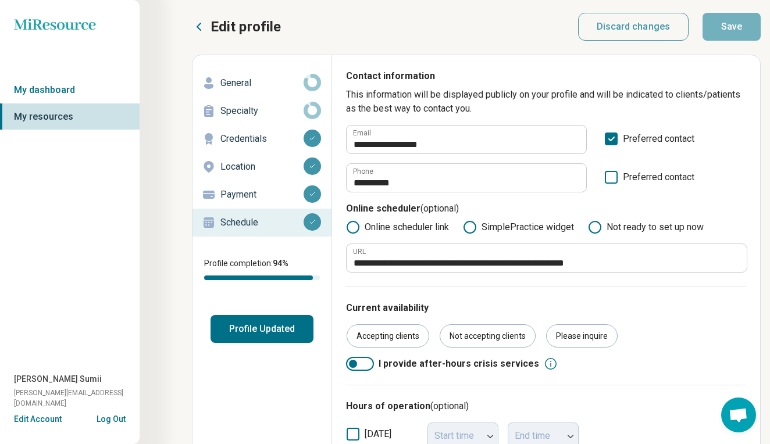
scroll to position [0, 0]
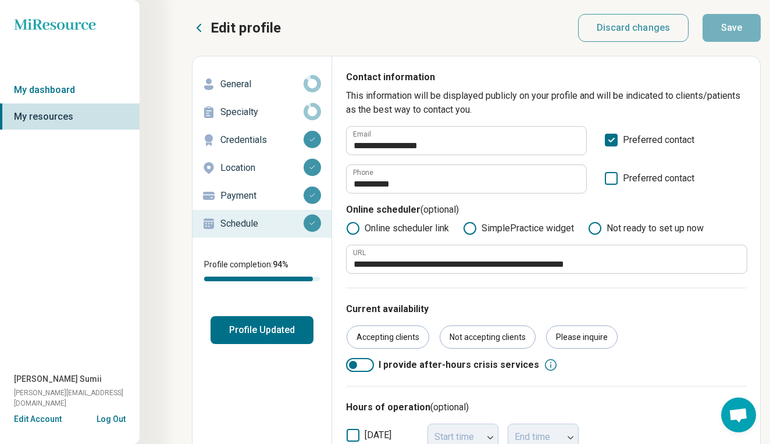
click at [308, 109] on circle at bounding box center [311, 111] width 13 height 13
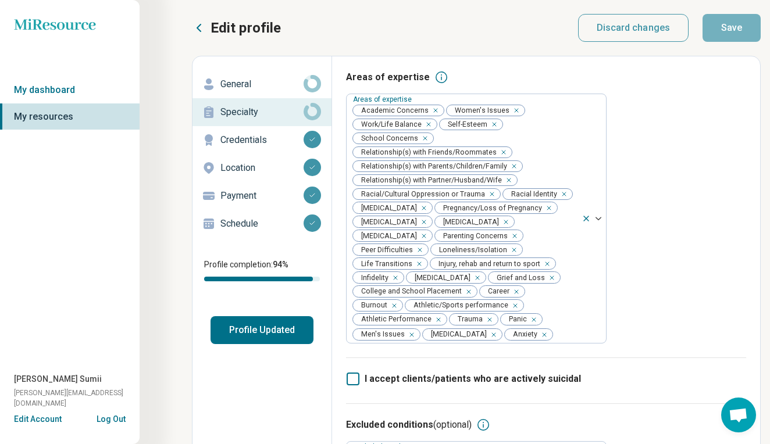
click at [691, 157] on div "Areas of expertise Areas of expertise Academic Concerns Women's Issues Work/Lif…" at bounding box center [546, 213] width 400 height 287
click at [434, 77] on icon at bounding box center [441, 77] width 14 height 14
click at [715, 162] on div "Areas of expertise Areas of expertise Academic Concerns Women's Issues Work/Lif…" at bounding box center [546, 213] width 400 height 287
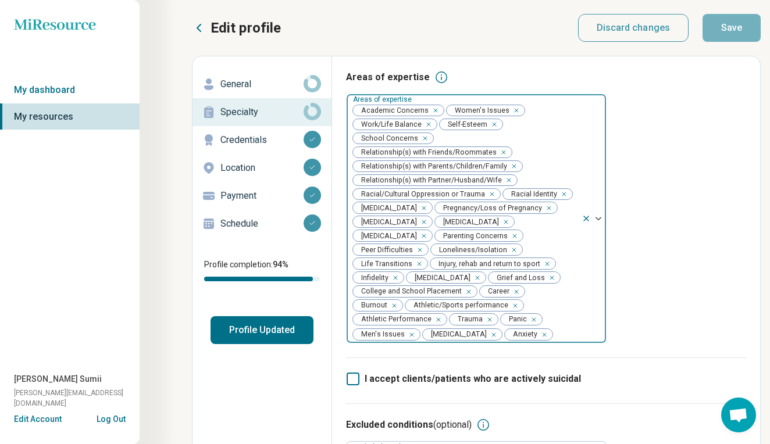
click at [421, 249] on icon "Remove [object Object]" at bounding box center [417, 250] width 8 height 8
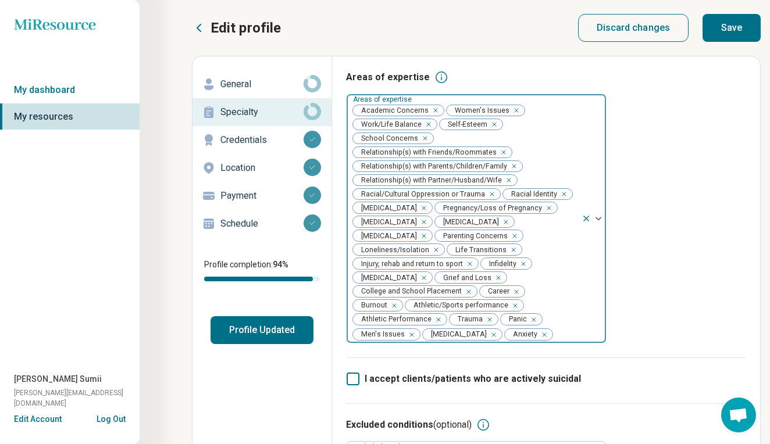
click at [722, 30] on button "Save" at bounding box center [731, 28] width 58 height 28
click at [722, 178] on div "Areas of expertise Areas of expertise Academic Concerns Women's Issues Work/Lif…" at bounding box center [546, 213] width 400 height 287
click at [254, 84] on p "General" at bounding box center [261, 84] width 83 height 14
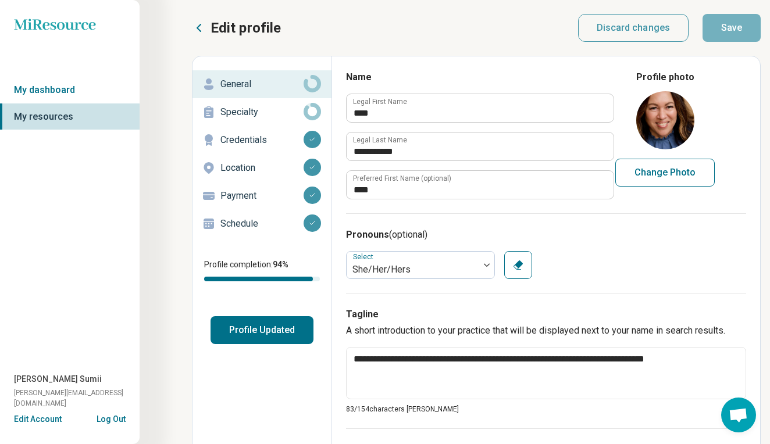
click at [721, 246] on div "Pronouns (optional) Select She/Her/Hers Clear" at bounding box center [546, 253] width 400 height 80
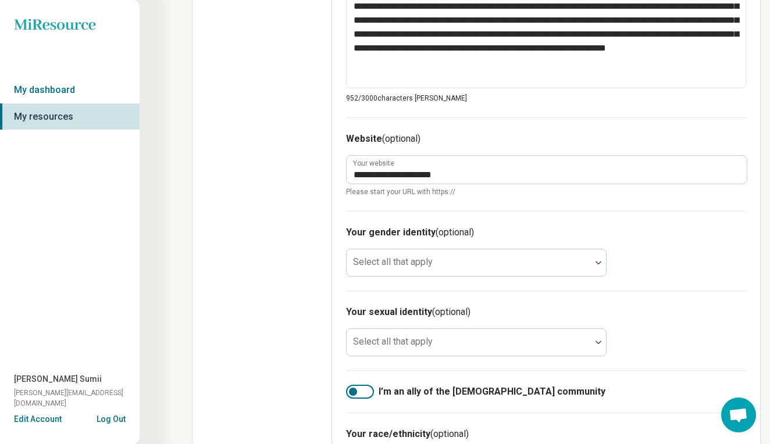
scroll to position [573, 0]
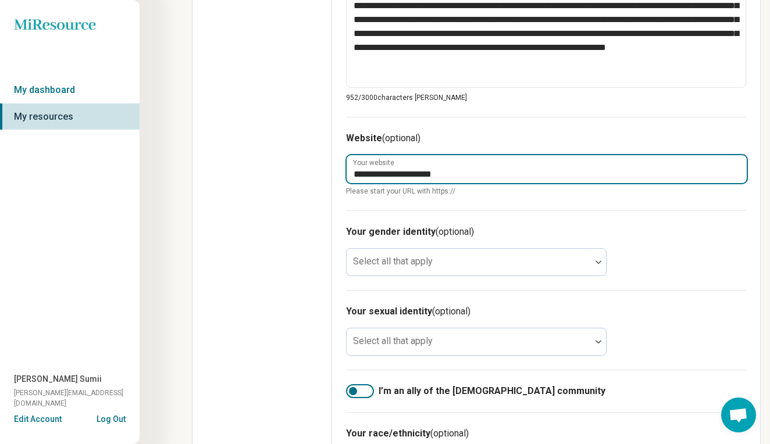
click at [448, 173] on input "**********" at bounding box center [547, 169] width 400 height 28
type textarea "*"
type input "**********"
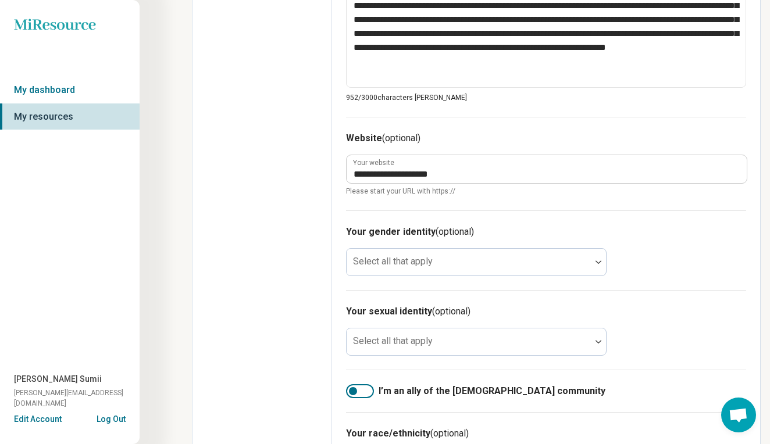
click at [663, 245] on div "Your gender identity (optional) Select all that apply" at bounding box center [546, 250] width 400 height 80
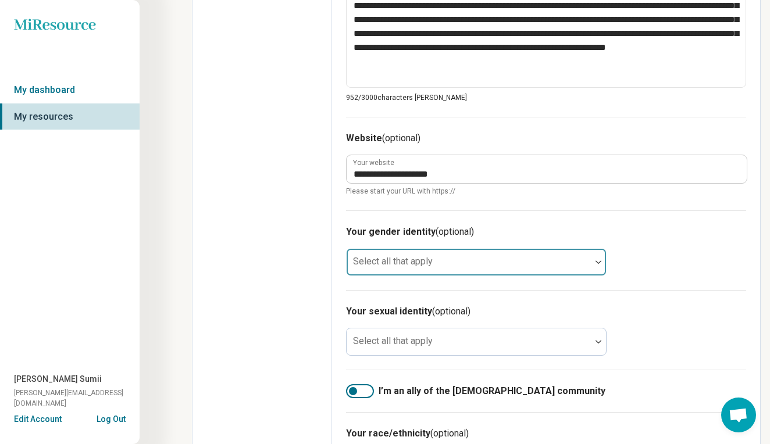
click at [593, 265] on div "Select all that apply" at bounding box center [476, 262] width 260 height 28
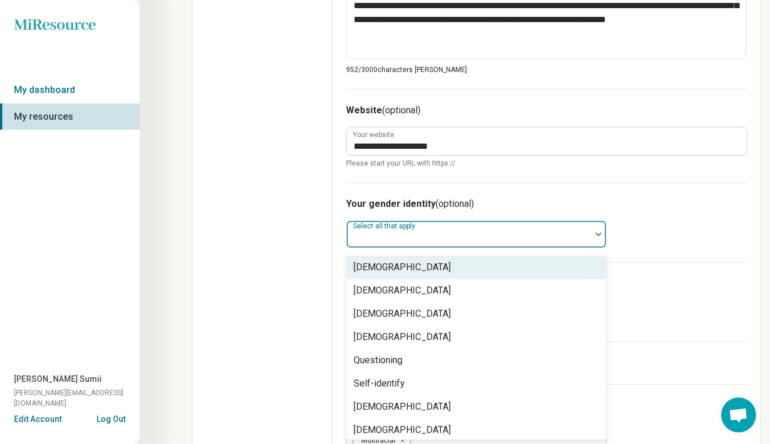
scroll to position [601, 0]
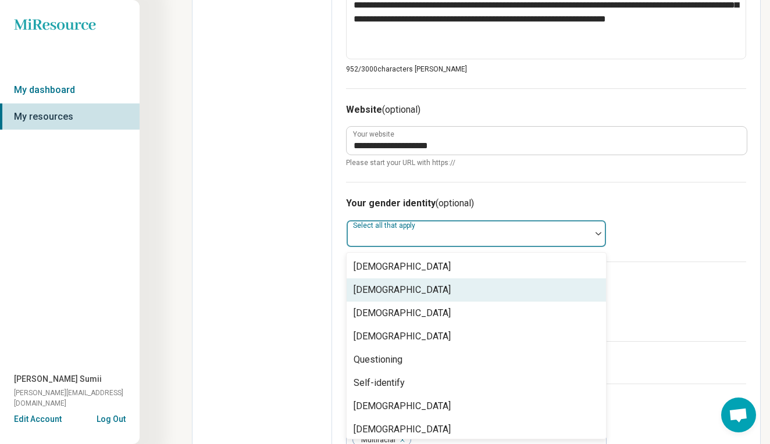
click at [540, 291] on div "[DEMOGRAPHIC_DATA]" at bounding box center [476, 290] width 259 height 23
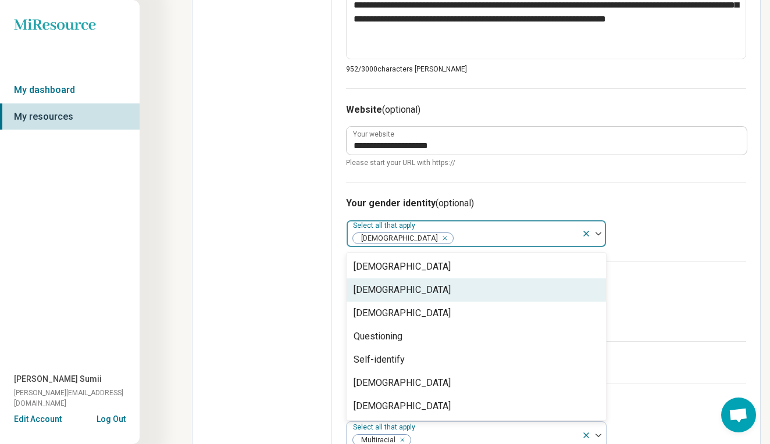
click at [704, 230] on div "Your gender identity (optional) option [DEMOGRAPHIC_DATA], selected. [DEMOGRAPH…" at bounding box center [546, 222] width 400 height 80
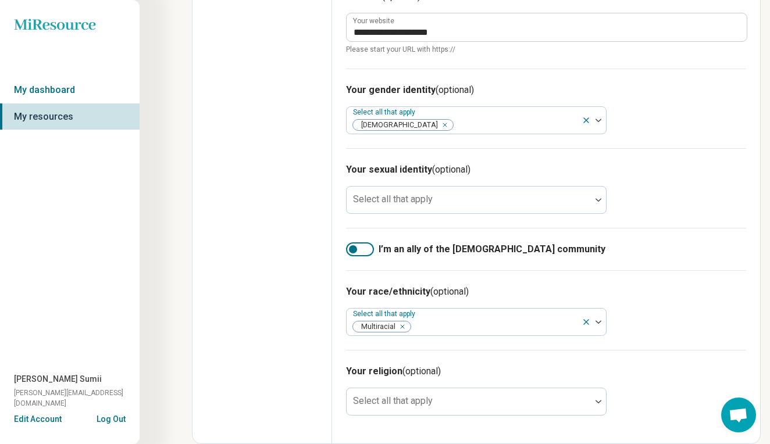
scroll to position [715, 0]
click at [352, 248] on div at bounding box center [353, 249] width 8 height 8
click at [701, 201] on div "Your sexual identity (optional) Select all that apply" at bounding box center [546, 188] width 400 height 80
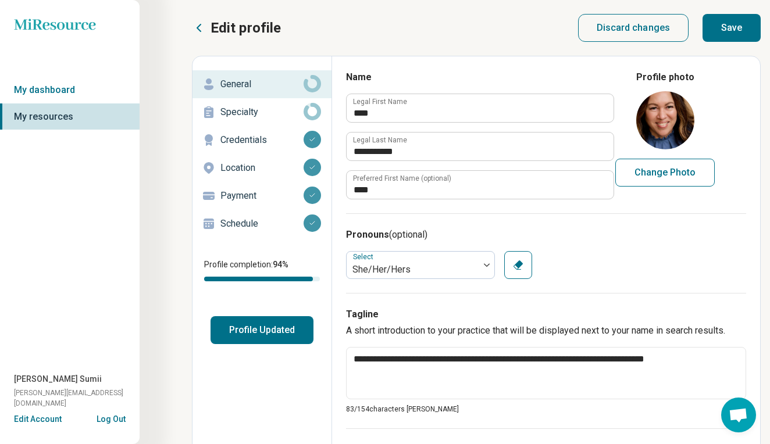
scroll to position [0, 0]
click at [726, 26] on button "Save" at bounding box center [731, 28] width 58 height 28
click at [289, 110] on p "Specialty" at bounding box center [261, 112] width 83 height 14
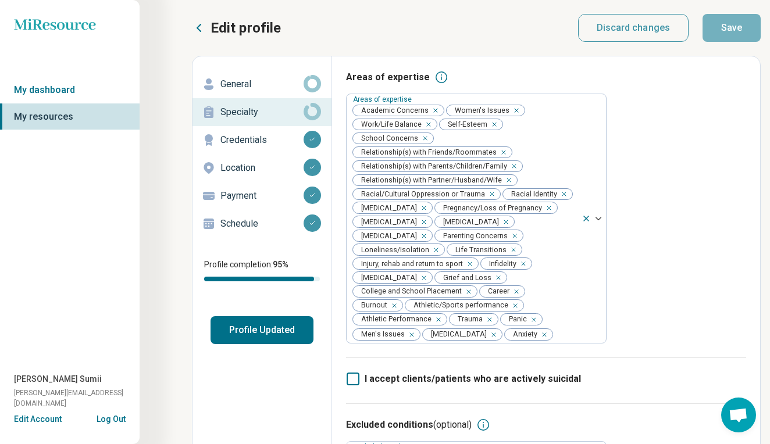
click at [689, 193] on div "Areas of expertise Areas of expertise Academic Concerns Women's Issues Work/Lif…" at bounding box center [546, 213] width 400 height 287
click at [46, 88] on link "My dashboard" at bounding box center [70, 90] width 140 height 27
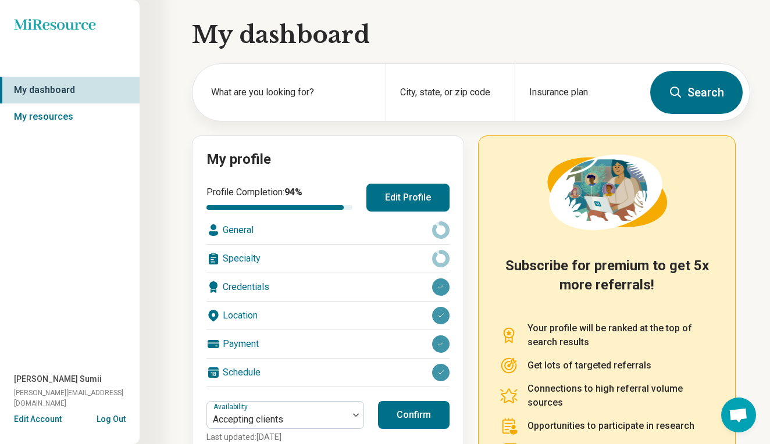
click at [181, 237] on div "My dashboard What are you looking for? City, state, or zip code Insurance plan …" at bounding box center [375, 281] width 750 height 563
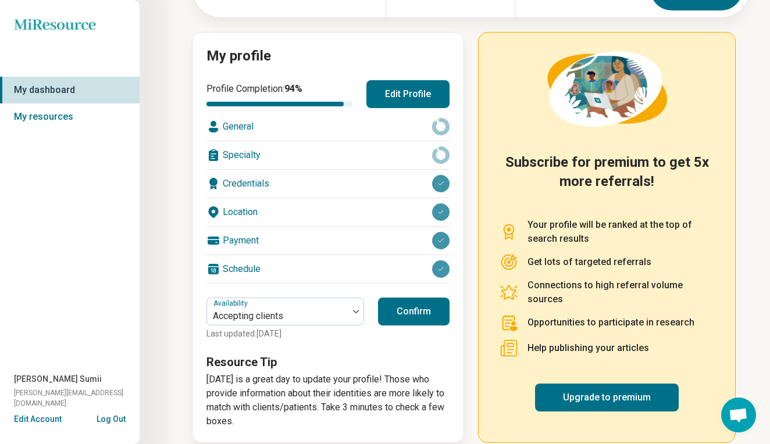
scroll to position [118, 0]
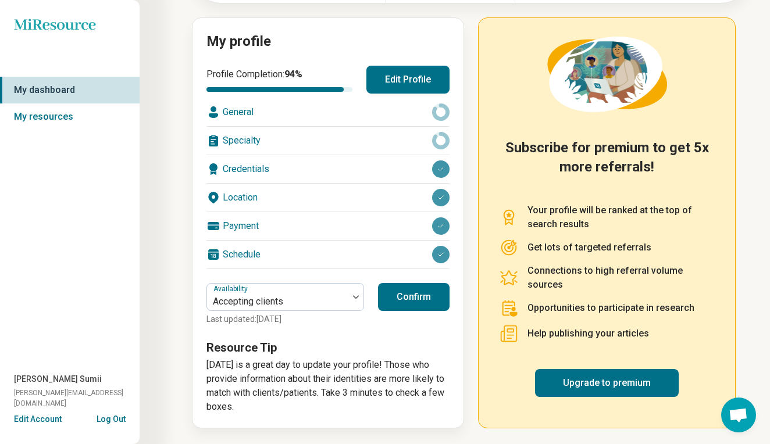
click at [405, 300] on button "Confirm" at bounding box center [414, 297] width 72 height 28
click at [440, 112] on icon at bounding box center [440, 112] width 17 height 17
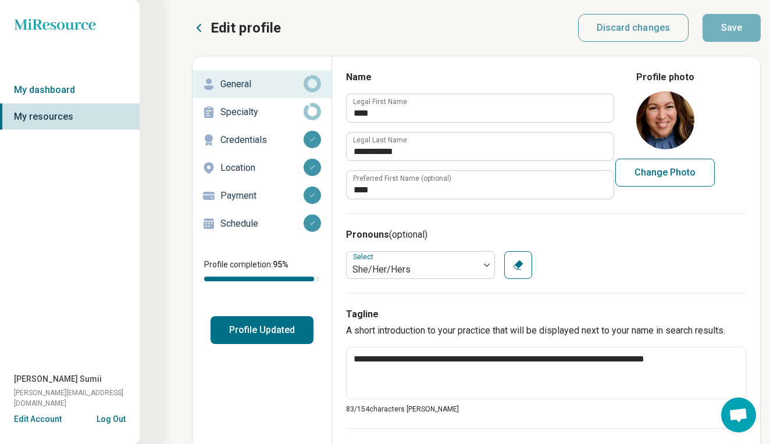
click at [633, 237] on h3 "Pronouns (optional)" at bounding box center [546, 235] width 400 height 14
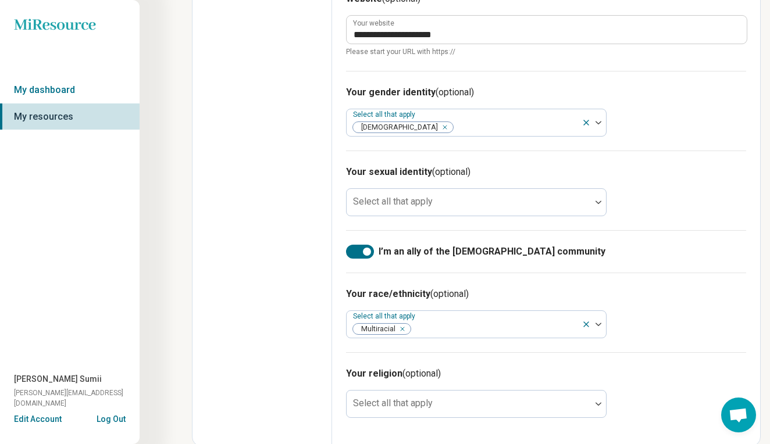
scroll to position [715, 0]
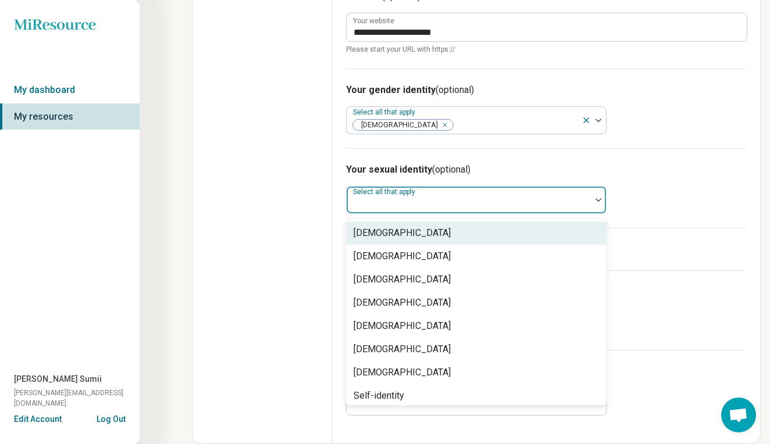
click at [601, 198] on div at bounding box center [598, 200] width 15 height 27
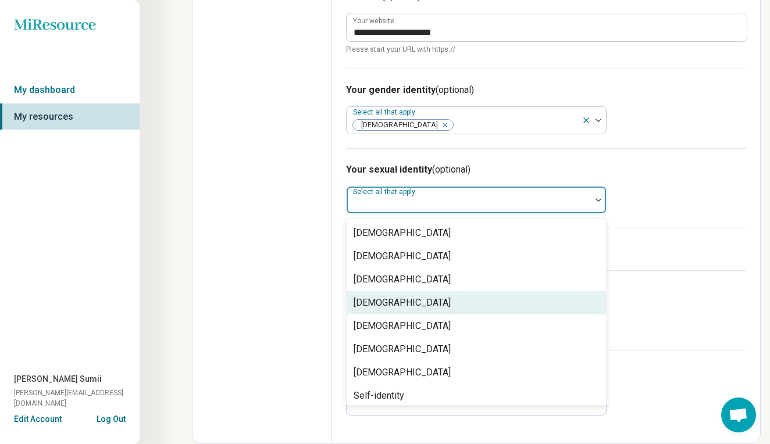
click at [483, 304] on div "[DEMOGRAPHIC_DATA]" at bounding box center [476, 302] width 259 height 23
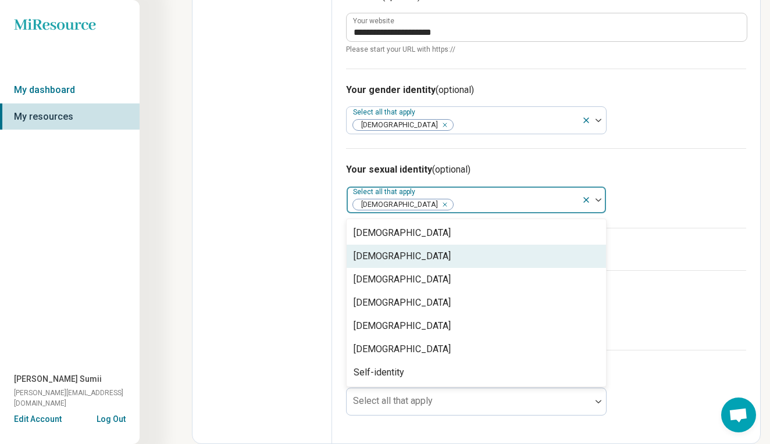
click at [687, 195] on div "Your sexual identity (optional) option [DEMOGRAPHIC_DATA], selected. [DEMOGRAPH…" at bounding box center [546, 188] width 400 height 80
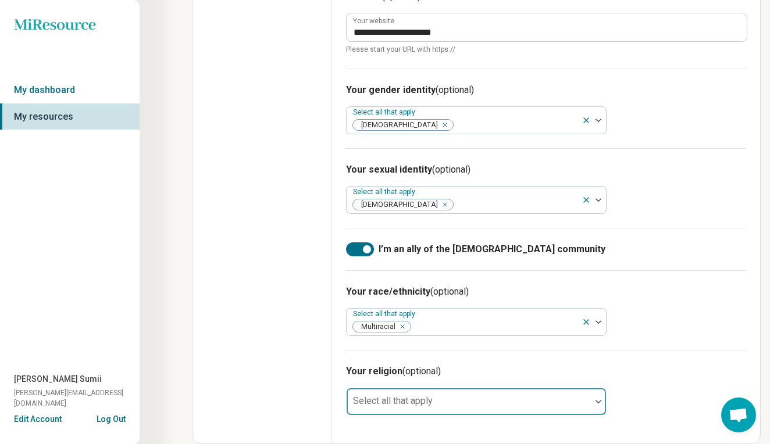
click at [597, 399] on div at bounding box center [598, 401] width 15 height 27
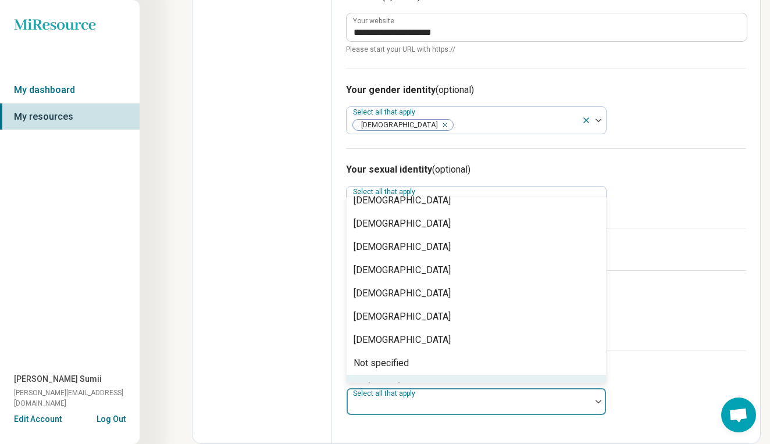
scroll to position [56, 0]
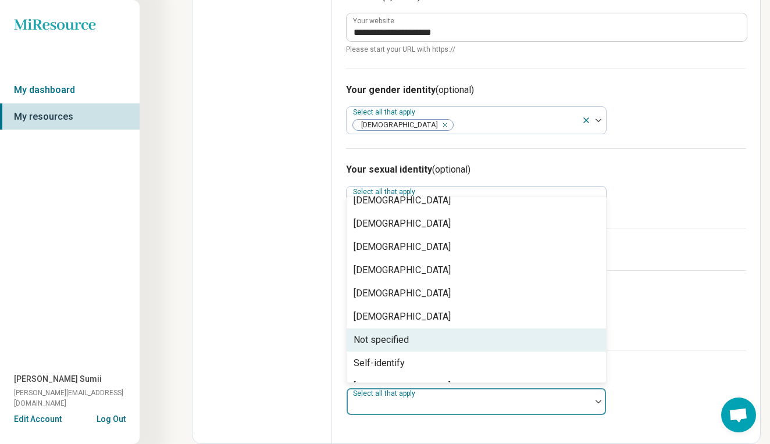
click at [438, 342] on div "Not specified" at bounding box center [476, 340] width 259 height 23
click at [679, 312] on div "Your race/ethnicity (optional) Select all that apply Multiracial" at bounding box center [546, 310] width 400 height 80
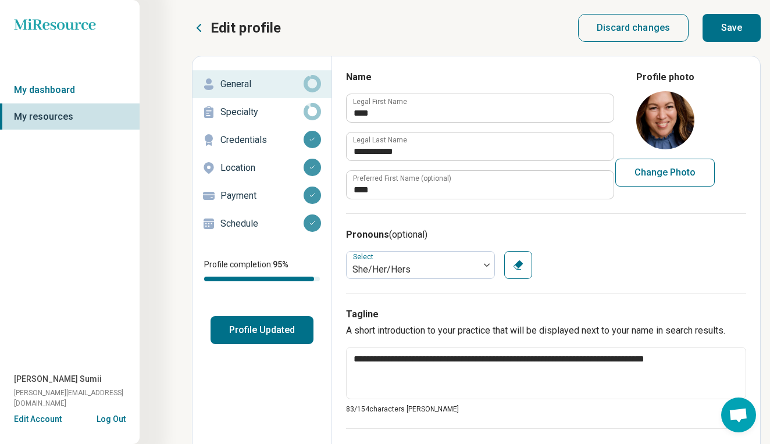
scroll to position [0, 0]
click at [731, 30] on button "Save" at bounding box center [731, 28] width 58 height 28
type textarea "*"
click at [248, 112] on p "Specialty" at bounding box center [261, 112] width 83 height 14
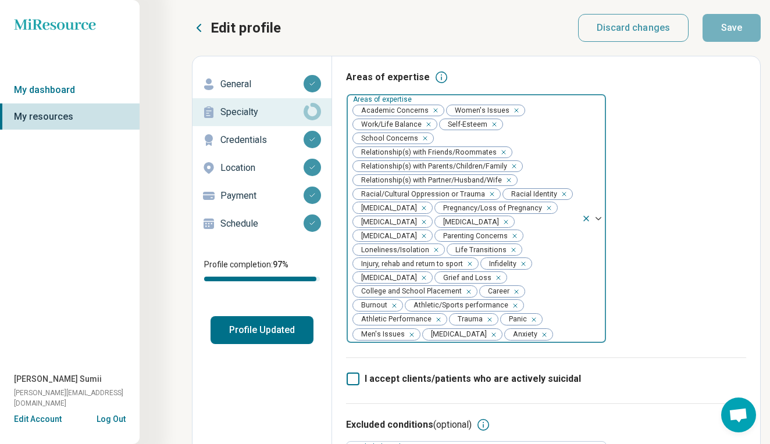
click at [585, 220] on icon at bounding box center [585, 218] width 9 height 9
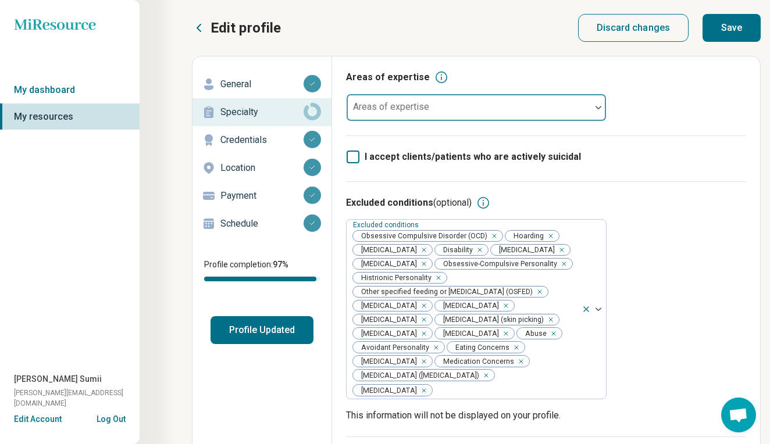
click at [692, 99] on div "Areas of expertise Areas of expertise" at bounding box center [546, 102] width 400 height 65
click at [598, 106] on img at bounding box center [598, 107] width 6 height 3
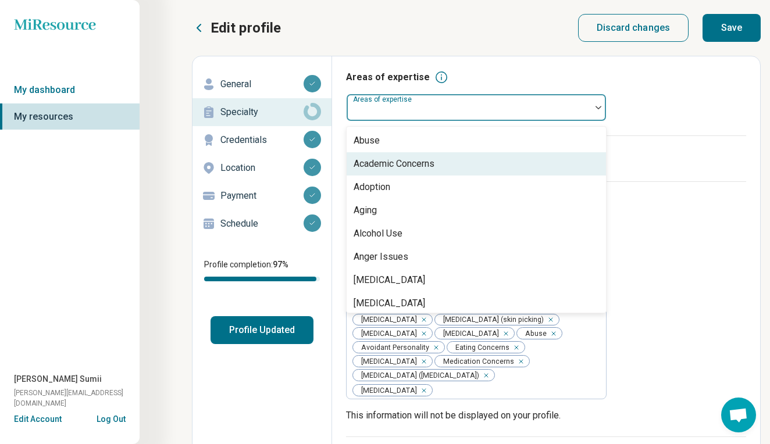
click at [431, 162] on div "Academic Concerns" at bounding box center [394, 164] width 81 height 14
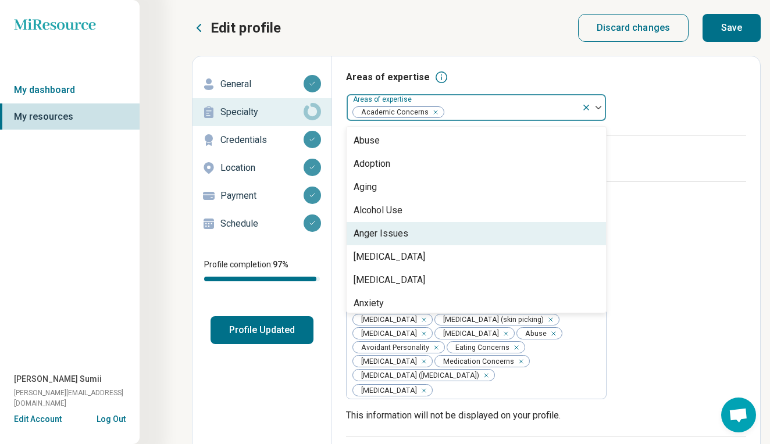
click at [404, 232] on div "Anger Issues" at bounding box center [381, 234] width 55 height 14
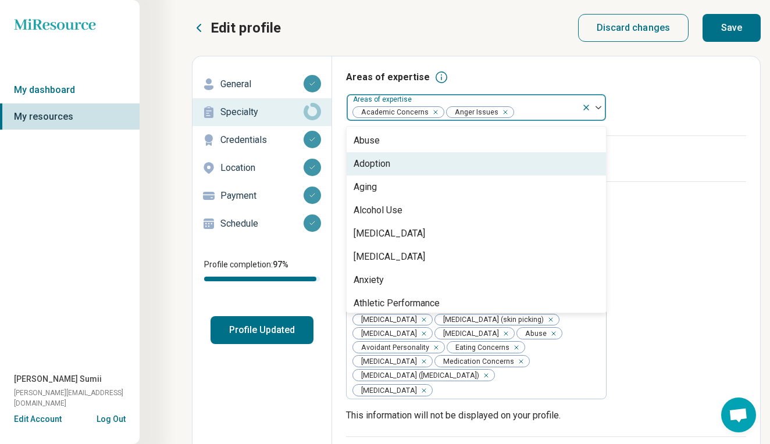
click at [377, 161] on div "Adoption" at bounding box center [372, 164] width 37 height 14
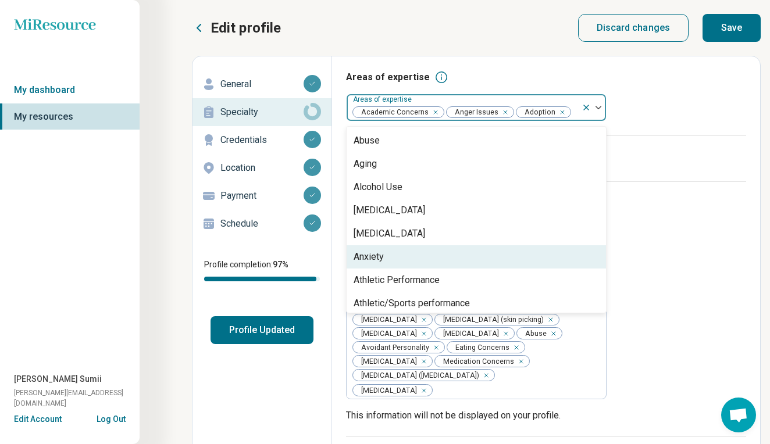
click at [377, 260] on div "Anxiety" at bounding box center [369, 257] width 30 height 14
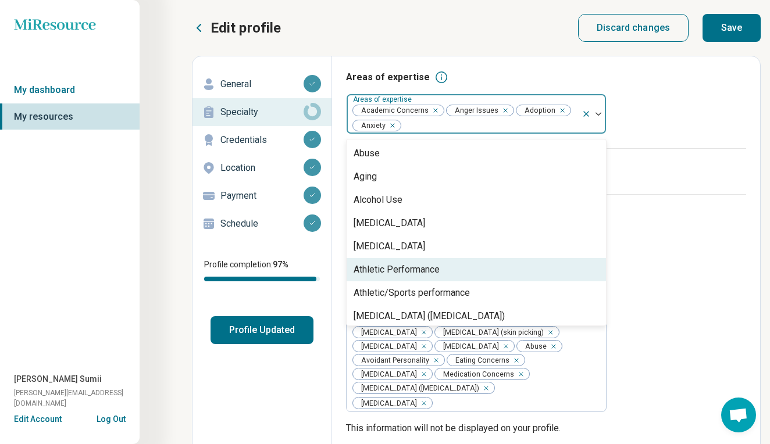
click at [378, 270] on div "Athletic Performance" at bounding box center [397, 270] width 86 height 14
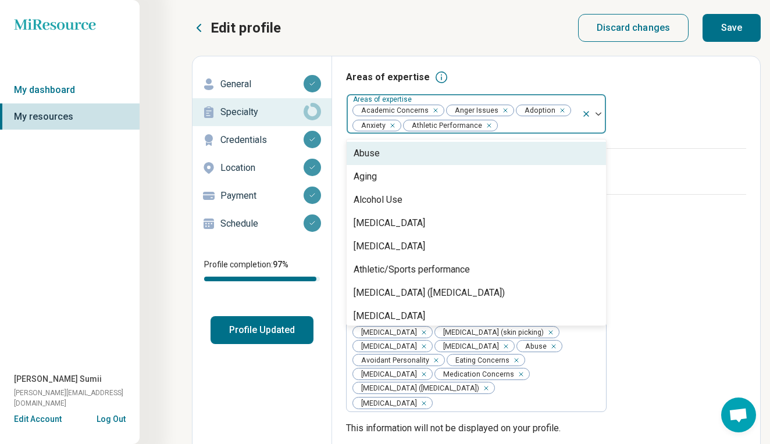
click at [378, 270] on div "Athletic/Sports performance" at bounding box center [412, 270] width 116 height 14
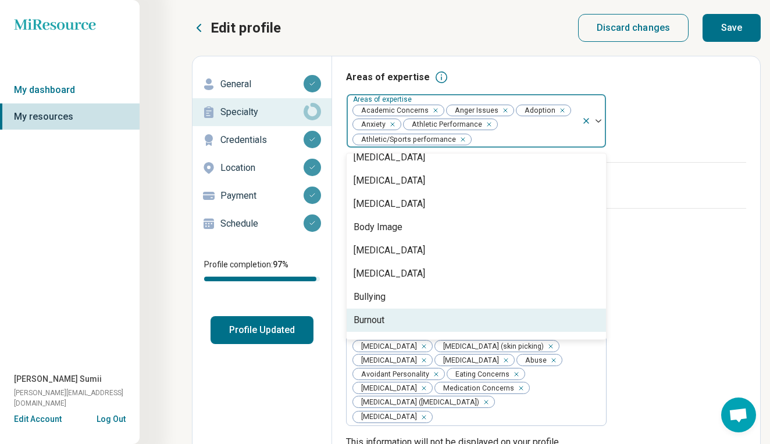
scroll to position [219, 0]
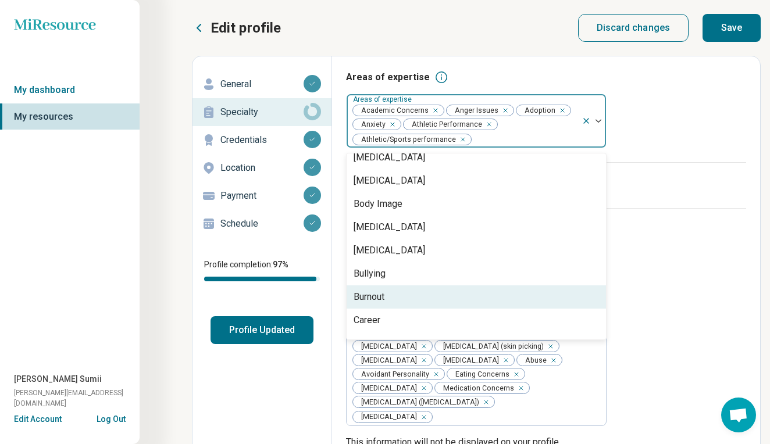
click at [366, 298] on div "Burnout" at bounding box center [369, 297] width 31 height 14
click at [370, 298] on div "Career" at bounding box center [367, 297] width 27 height 14
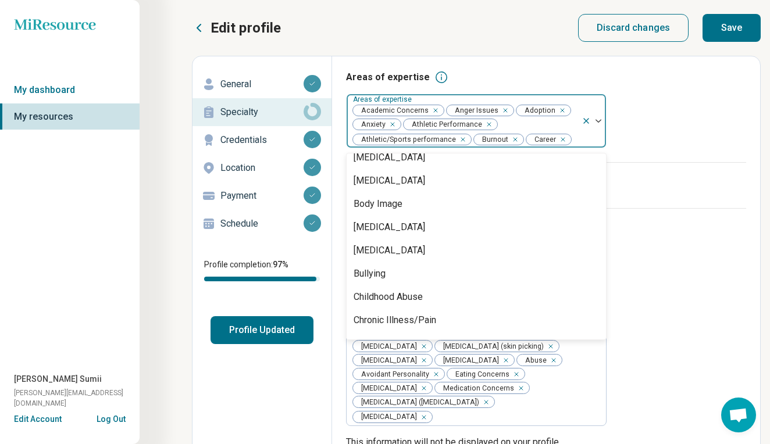
click at [370, 298] on div "Childhood Abuse" at bounding box center [388, 297] width 69 height 14
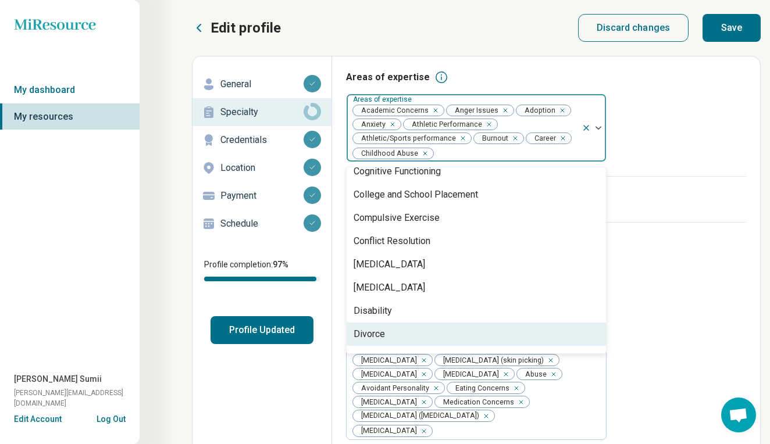
scroll to position [405, 0]
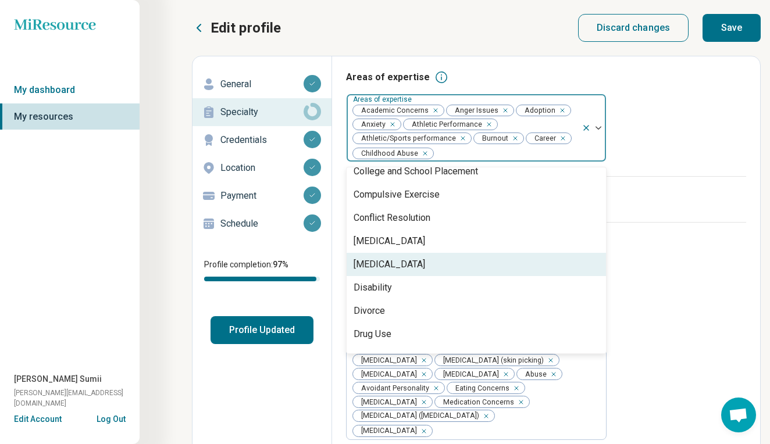
click at [375, 267] on div "[MEDICAL_DATA]" at bounding box center [390, 265] width 72 height 14
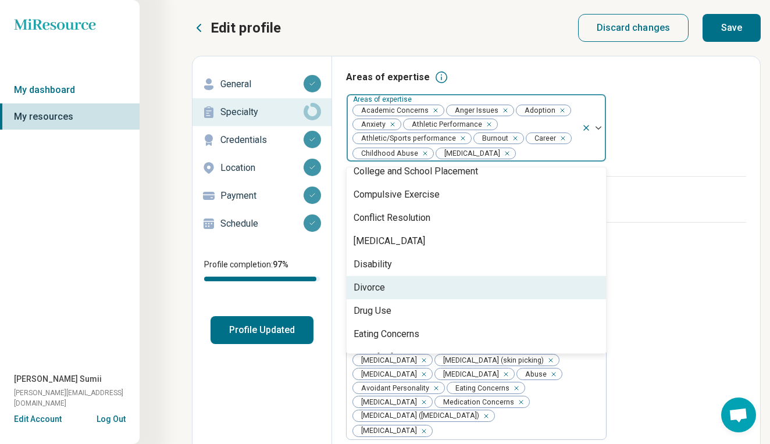
click at [383, 290] on div "Divorce" at bounding box center [369, 288] width 31 height 14
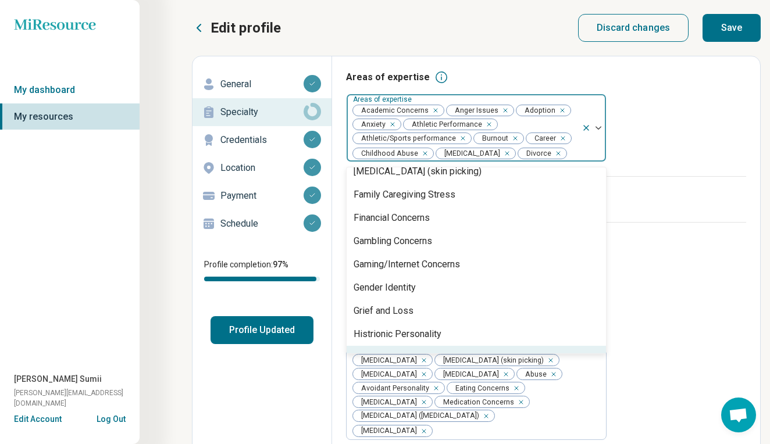
scroll to position [615, 0]
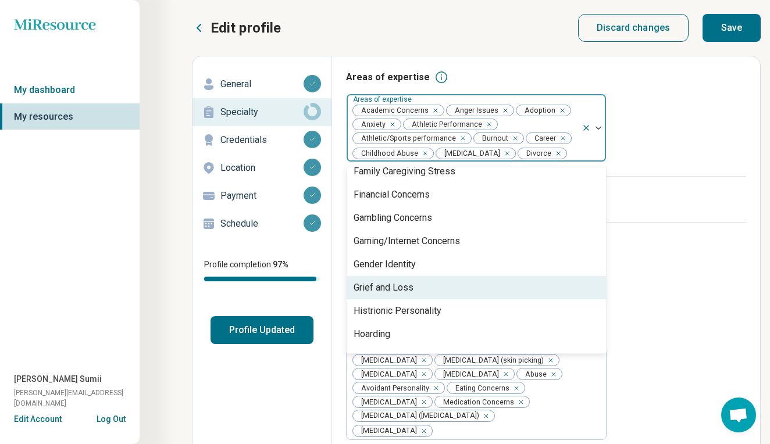
click at [379, 286] on div "Grief and Loss" at bounding box center [384, 288] width 60 height 14
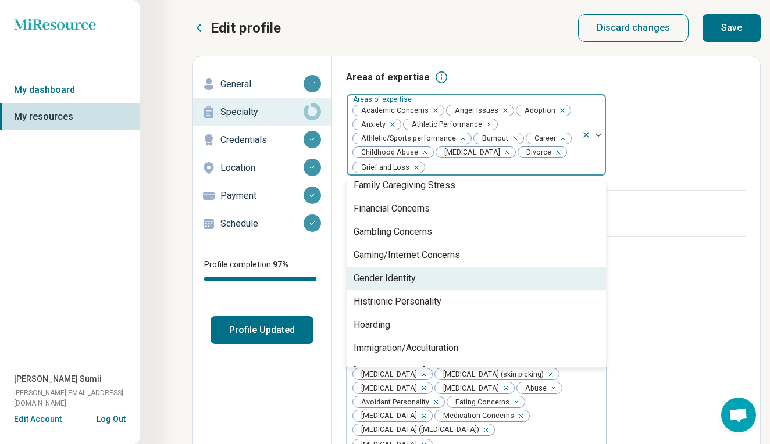
click at [379, 281] on div "Gender Identity" at bounding box center [385, 279] width 62 height 14
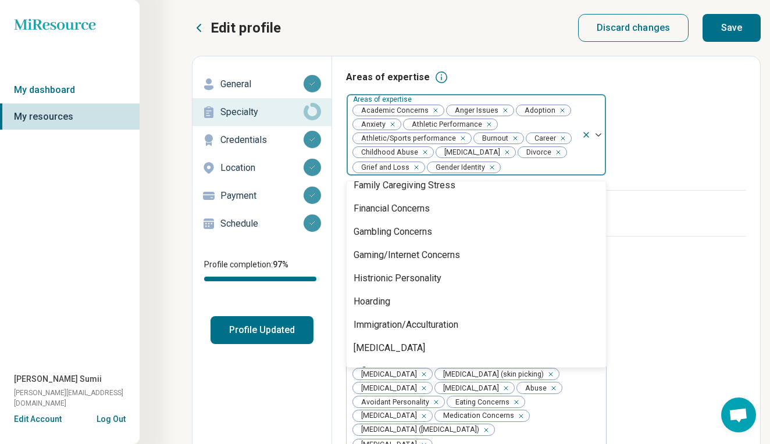
scroll to position [17, 0]
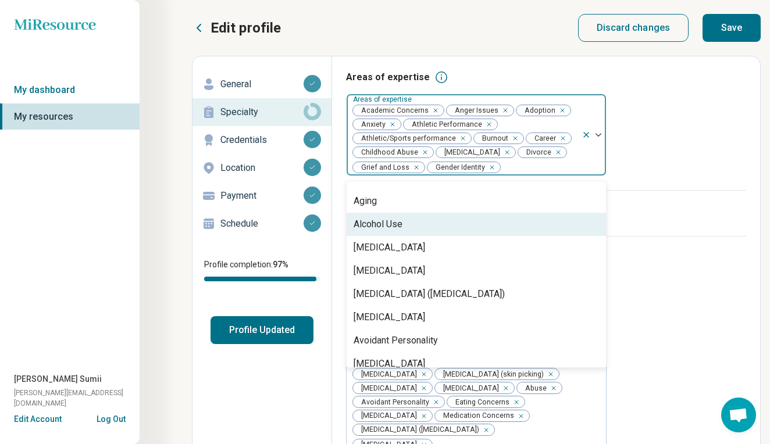
type input "*"
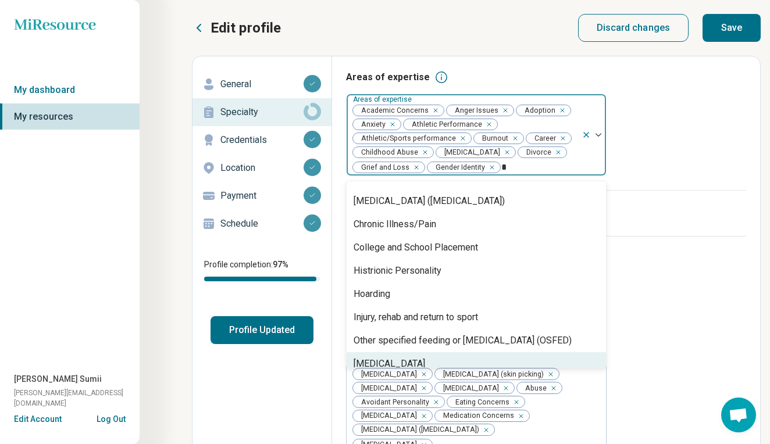
click at [397, 357] on div "[MEDICAL_DATA]" at bounding box center [390, 364] width 72 height 14
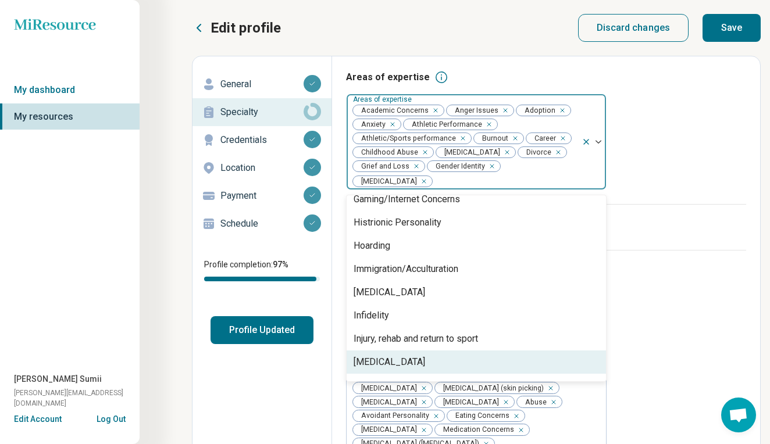
scroll to position [708, 0]
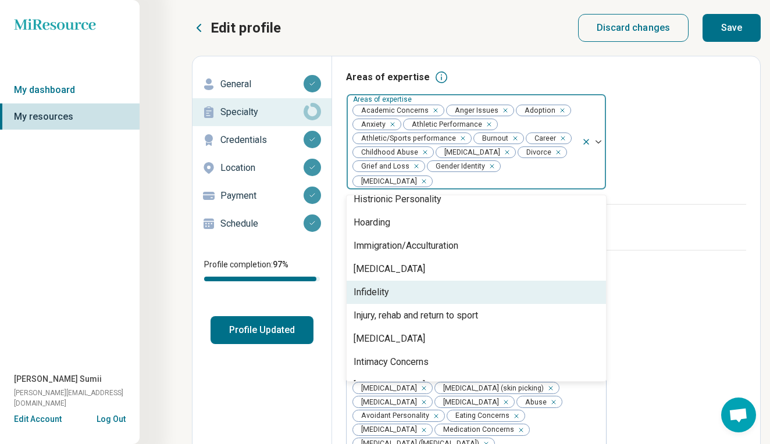
click at [381, 297] on div "Infidelity" at bounding box center [371, 293] width 35 height 14
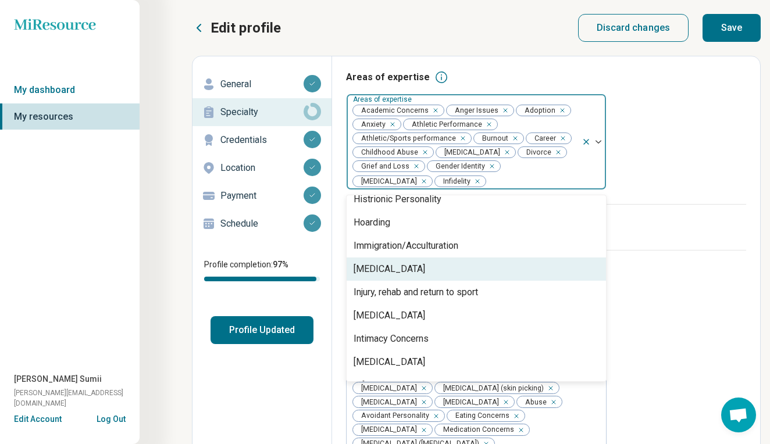
click at [378, 273] on div "[MEDICAL_DATA]" at bounding box center [390, 269] width 72 height 14
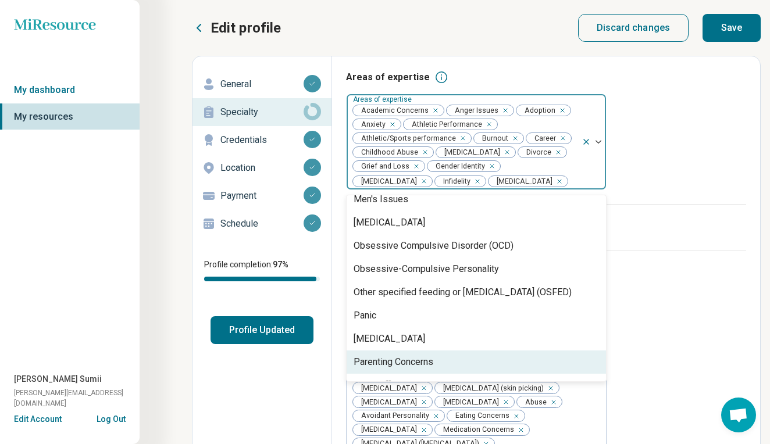
scroll to position [963, 0]
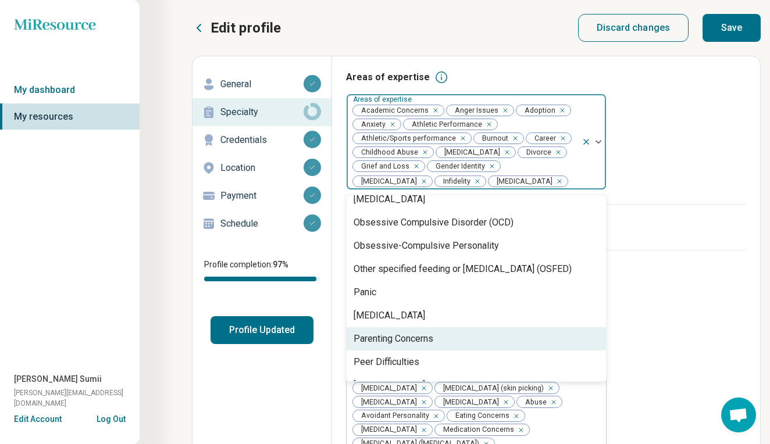
click at [371, 340] on div "Parenting Concerns" at bounding box center [394, 339] width 80 height 14
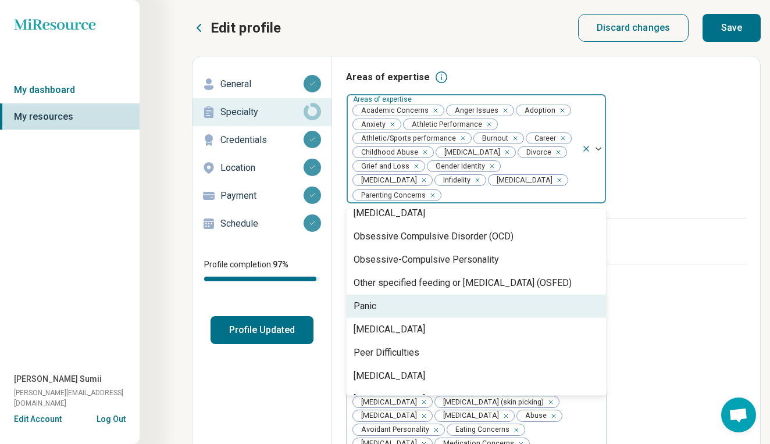
click at [369, 312] on div "Panic" at bounding box center [365, 306] width 23 height 14
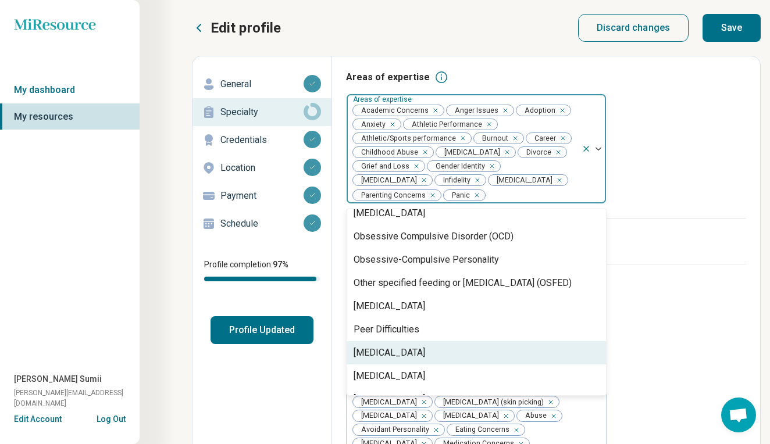
click at [376, 356] on div "[MEDICAL_DATA]" at bounding box center [390, 353] width 72 height 14
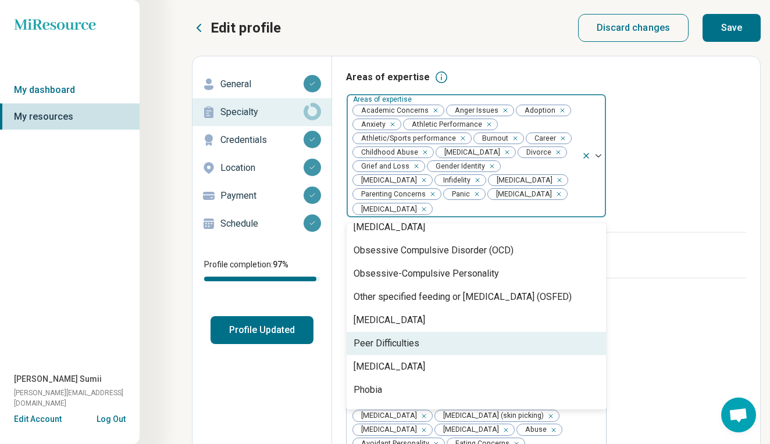
click at [375, 348] on div "Peer Difficulties" at bounding box center [387, 344] width 66 height 14
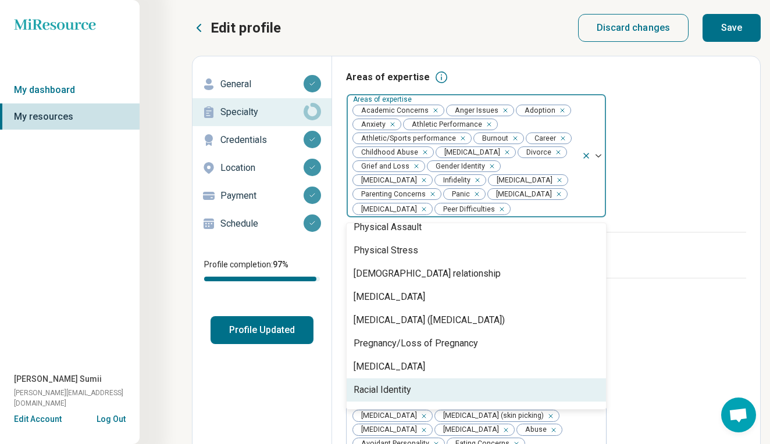
scroll to position [1150, 0]
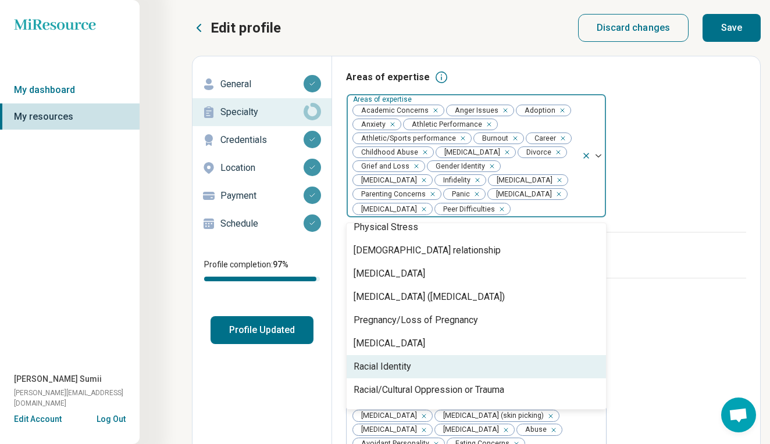
click at [383, 370] on div "Racial Identity" at bounding box center [383, 367] width 58 height 14
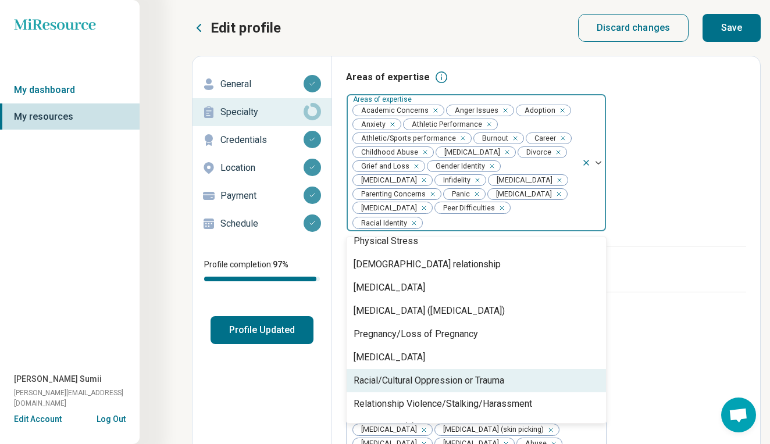
click at [388, 386] on div "Racial/Cultural Oppression or Trauma" at bounding box center [429, 381] width 151 height 14
click at [387, 384] on div "Relationship Violence/Stalking/Harassment" at bounding box center [443, 381] width 179 height 14
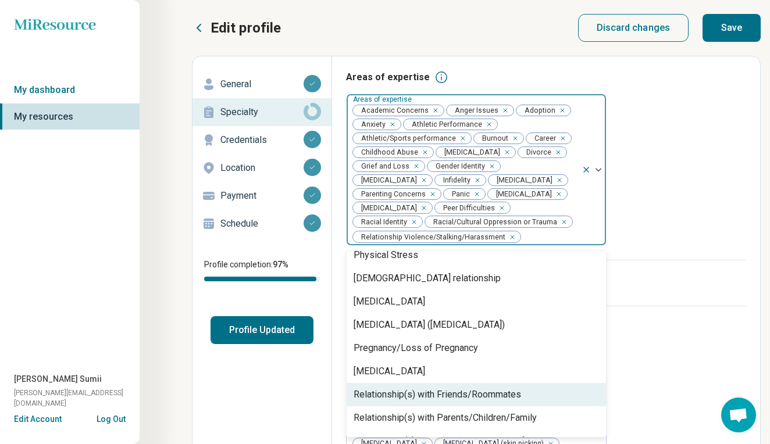
click at [388, 394] on div "Relationship(s) with Friends/Roommates" at bounding box center [437, 395] width 167 height 14
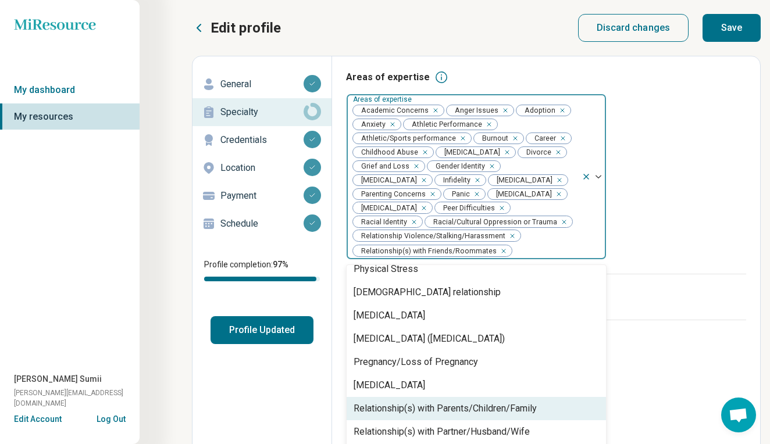
click at [388, 408] on div "Relationship(s) with Parents/Children/Family" at bounding box center [445, 409] width 183 height 14
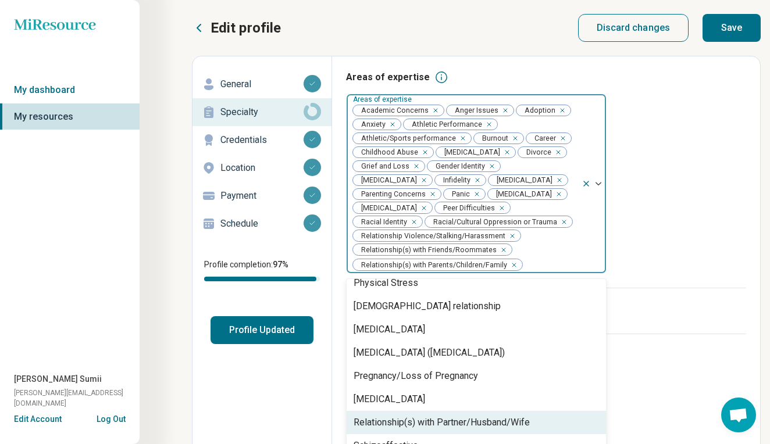
click at [388, 425] on div "Relationship(s) with Partner/Husband/Wife" at bounding box center [442, 423] width 176 height 14
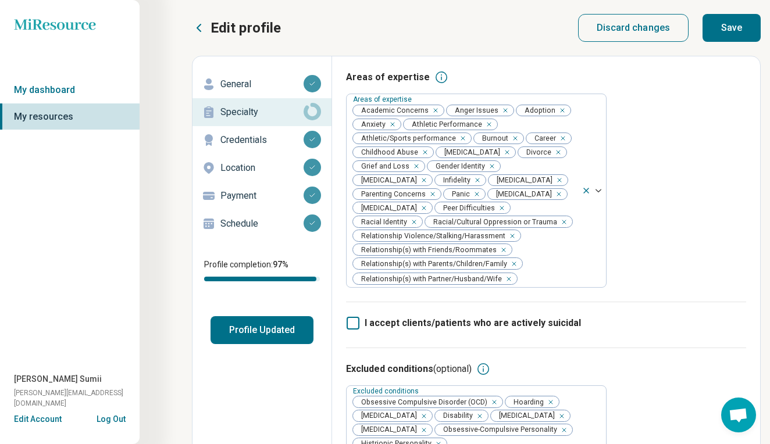
click at [680, 261] on div "Areas of expertise Areas of expertise Academic Concerns Anger Issues Adoption A…" at bounding box center [546, 185] width 400 height 231
click at [724, 29] on button "Save" at bounding box center [731, 28] width 58 height 28
click at [698, 213] on div "Areas of expertise Areas of expertise Academic Concerns Anger Issues Adoption A…" at bounding box center [546, 185] width 400 height 231
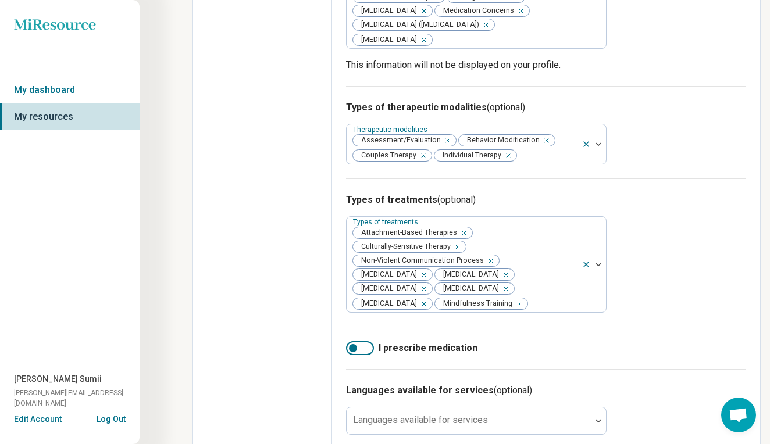
scroll to position [519, 0]
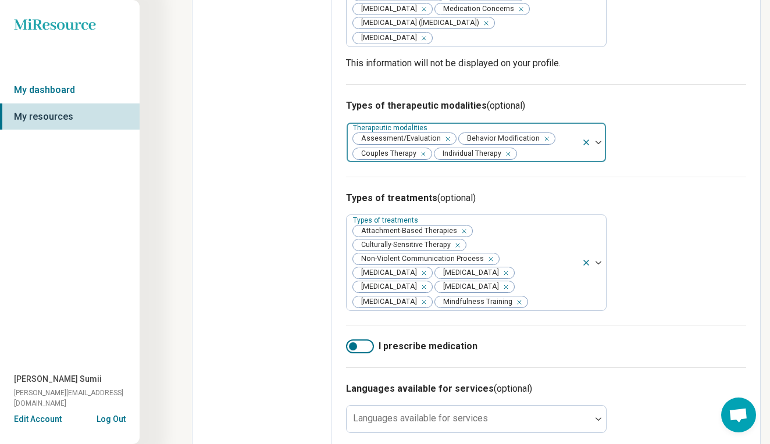
click at [554, 162] on div "Assessment/Evaluation Behavior Modification Couples Therapy Individual Therapy" at bounding box center [464, 143] width 235 height 40
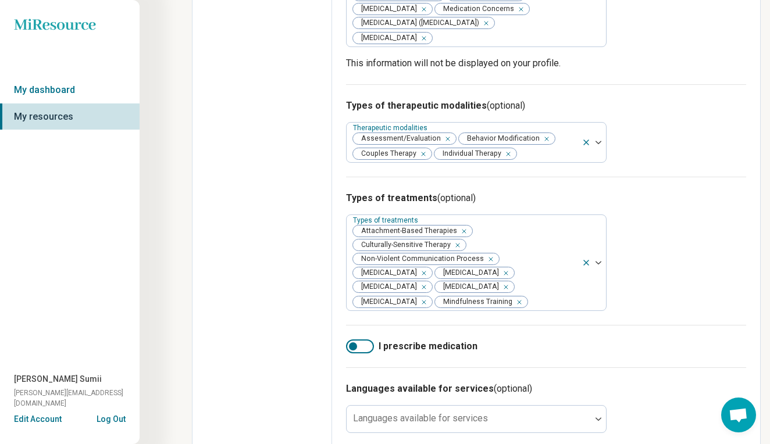
click at [673, 243] on div "Types of treatments (optional) Types of treatments Attachment-Based Therapies C…" at bounding box center [546, 251] width 400 height 148
click at [672, 259] on div "Types of treatments (optional) Types of treatments Attachment-Based Therapies C…" at bounding box center [546, 251] width 400 height 148
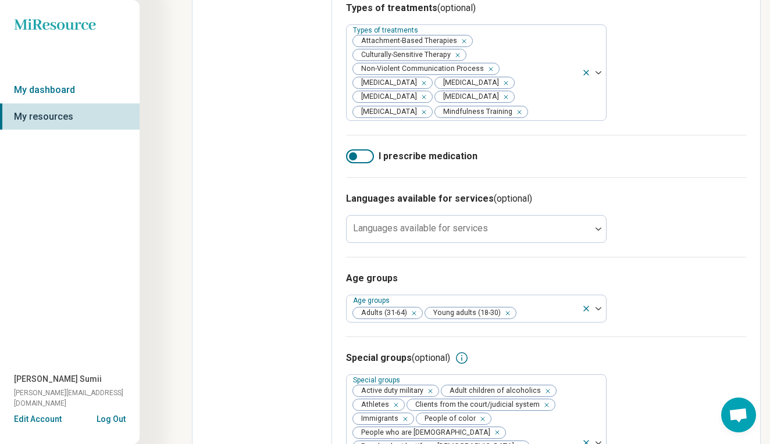
scroll to position [733, 0]
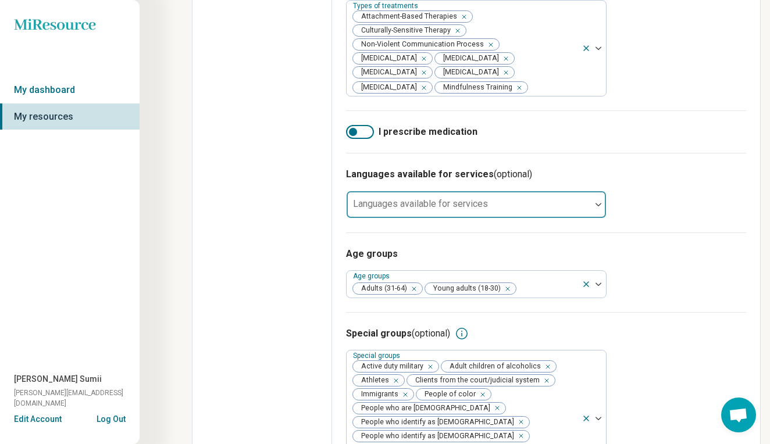
click at [598, 206] on img at bounding box center [598, 204] width 6 height 3
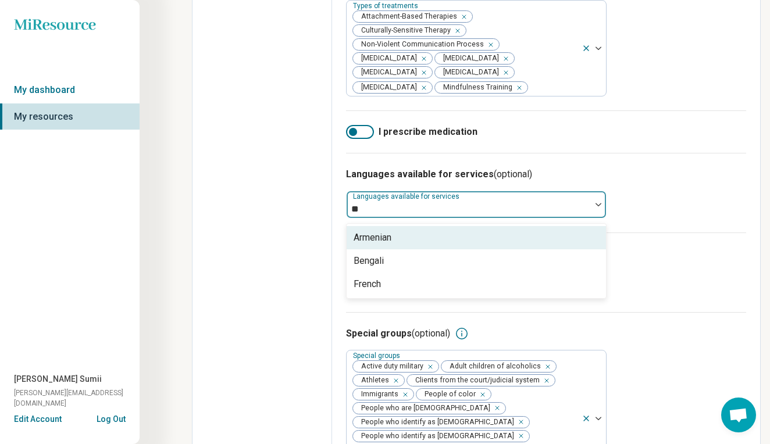
scroll to position [0, 0]
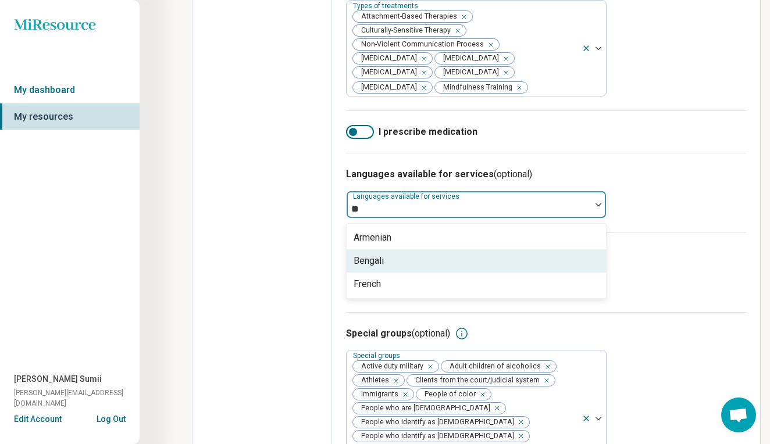
type input "*"
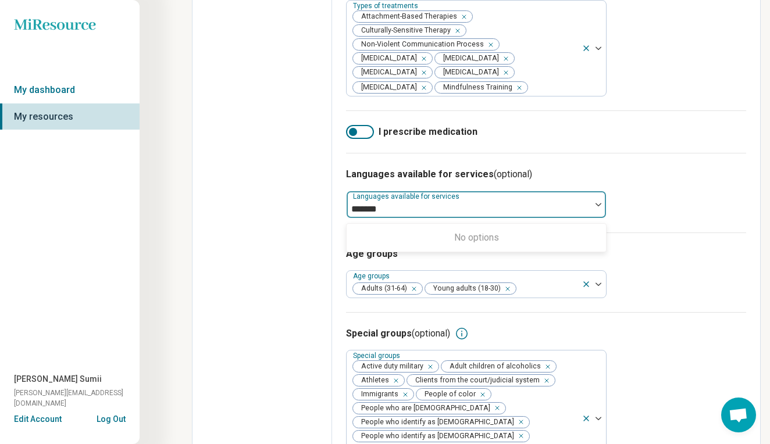
type input "*******"
click at [700, 230] on div "Languages available for services (optional) 0 results available for search term…" at bounding box center [546, 193] width 400 height 80
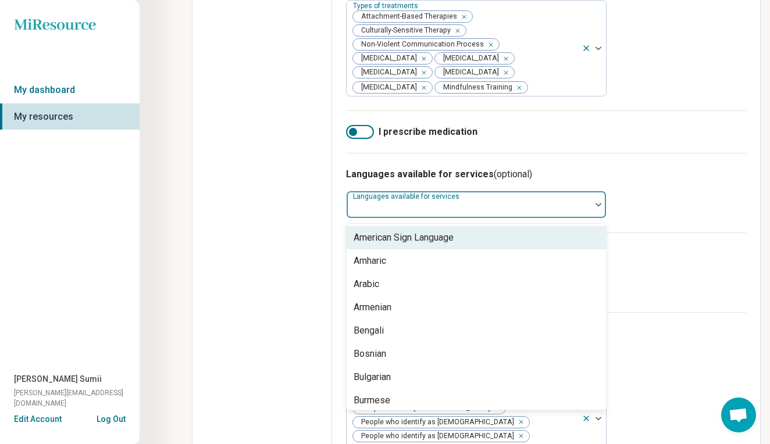
click at [595, 218] on div at bounding box center [598, 204] width 15 height 27
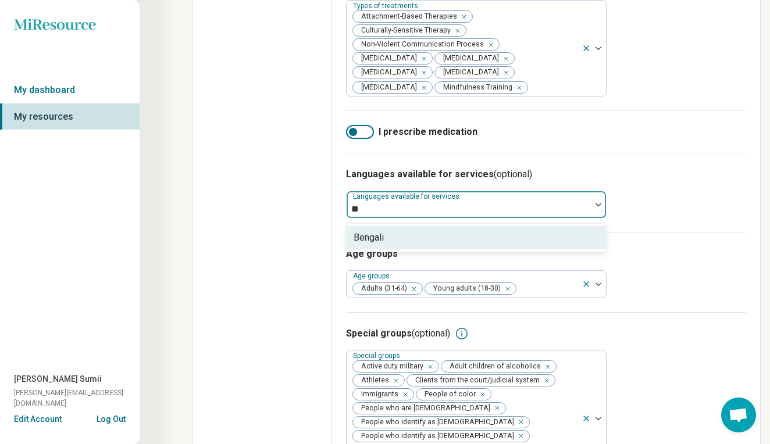
type input "*"
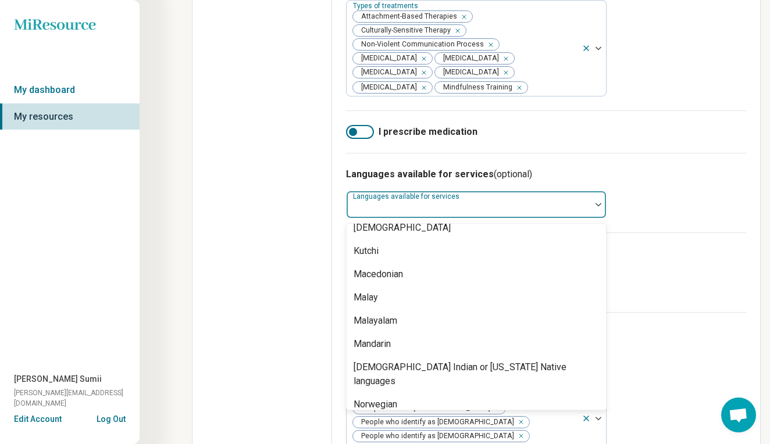
scroll to position [708, 0]
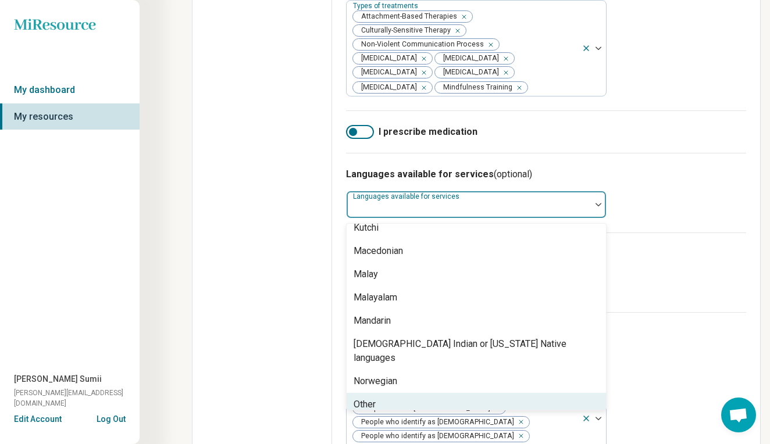
click at [471, 416] on div "Other" at bounding box center [476, 404] width 259 height 23
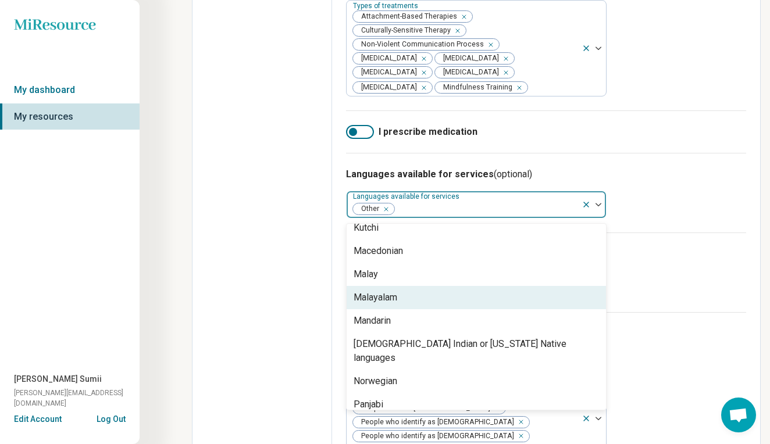
click at [687, 233] on div "Languages available for services (optional) option Other, selected. Malayalam, …" at bounding box center [546, 193] width 400 height 80
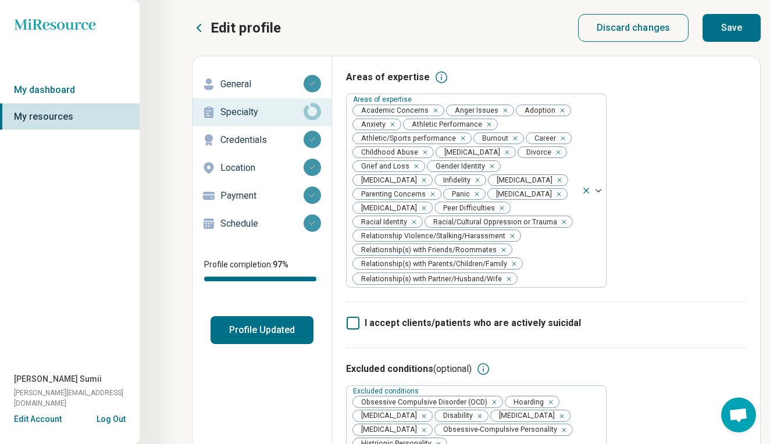
scroll to position [0, 0]
click at [729, 33] on button "Save" at bounding box center [731, 28] width 58 height 28
click at [265, 334] on button "Profile Updated" at bounding box center [261, 330] width 103 height 28
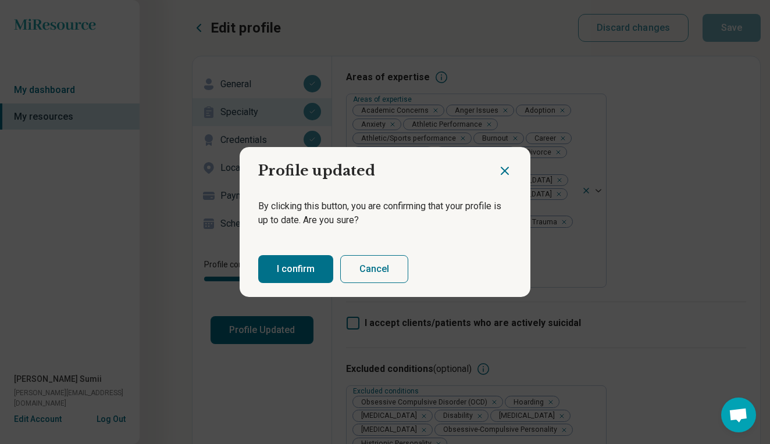
click at [288, 264] on button "I confirm" at bounding box center [295, 269] width 75 height 28
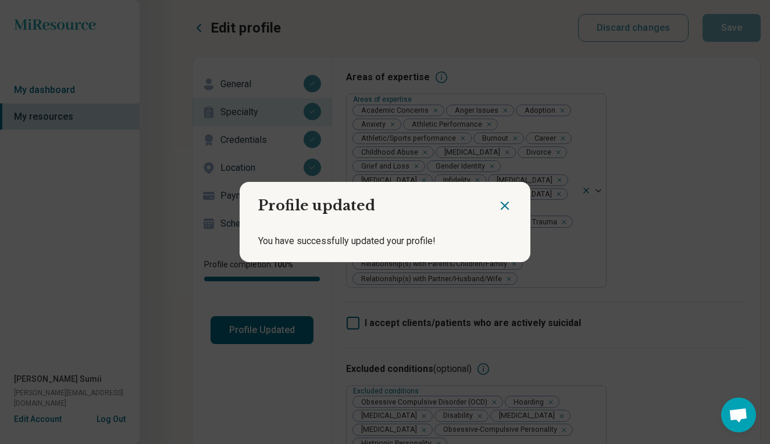
click at [719, 158] on div "Profile updated You have successfully updated your profile!" at bounding box center [385, 222] width 770 height 444
click at [505, 205] on icon "Close dialog" at bounding box center [504, 205] width 7 height 7
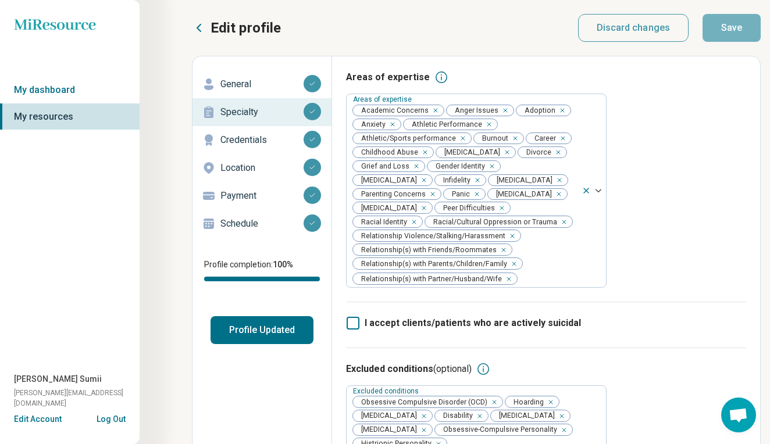
click at [51, 84] on link "My dashboard" at bounding box center [70, 90] width 140 height 27
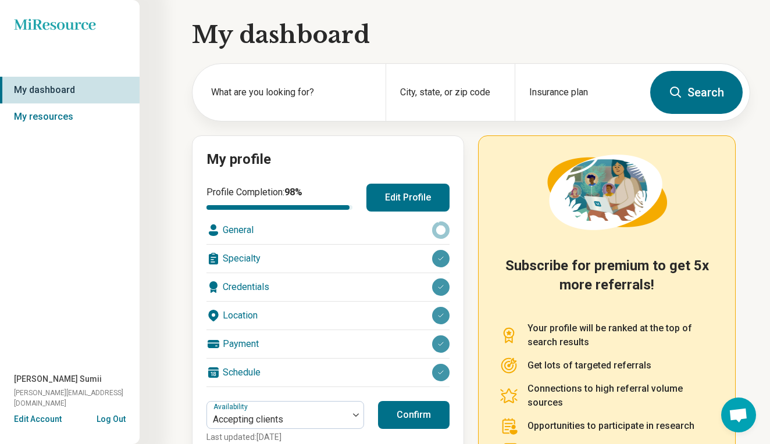
click at [191, 247] on div "My dashboard What are you looking for? City, state, or zip code Insurance plan …" at bounding box center [375, 281] width 750 height 563
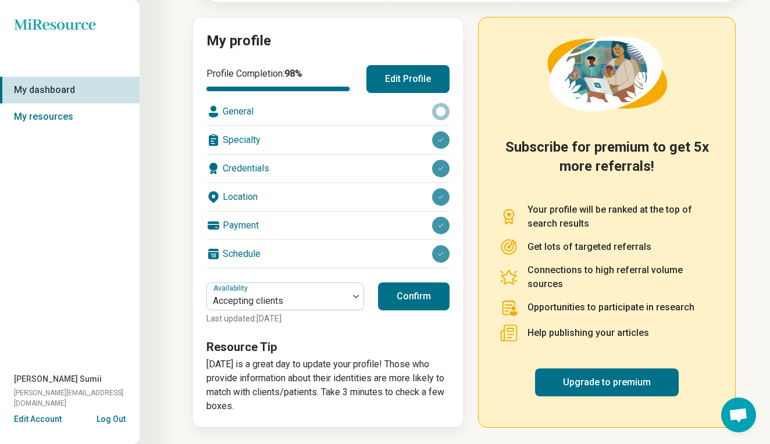
scroll to position [118, 0]
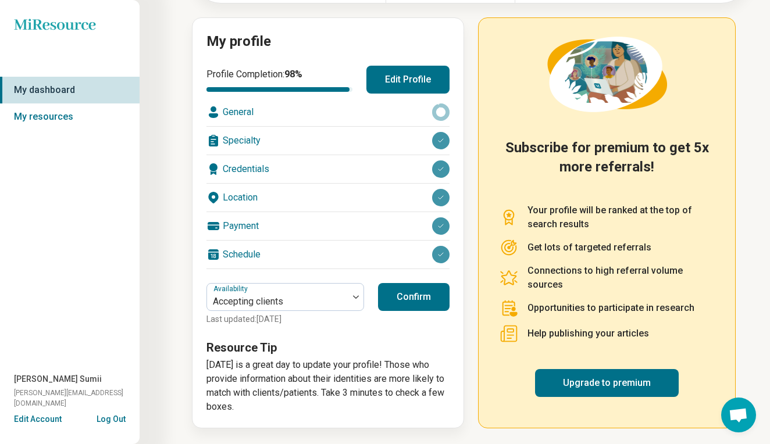
click at [427, 294] on button "Confirm" at bounding box center [414, 297] width 72 height 28
click at [299, 105] on div "General" at bounding box center [327, 112] width 243 height 28
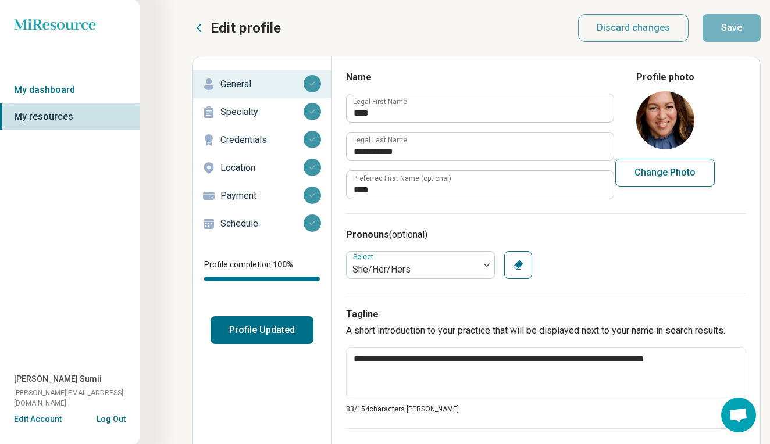
type textarea "*"
click at [112, 420] on button "Log Out" at bounding box center [111, 417] width 29 height 9
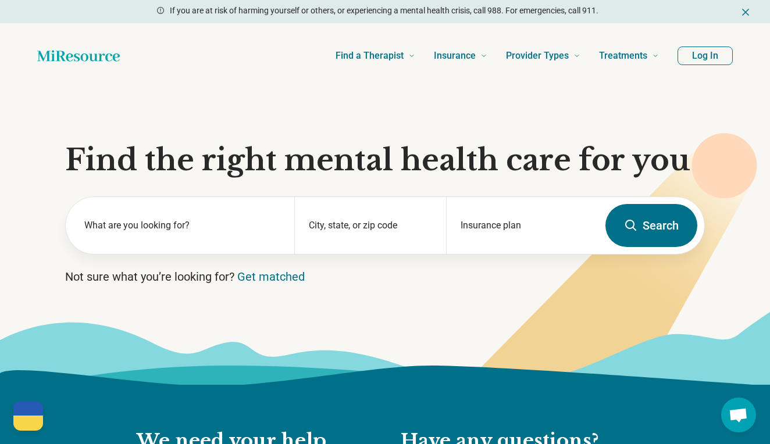
click at [747, 9] on icon "Dismiss" at bounding box center [746, 12] width 12 height 12
